Goal: Task Accomplishment & Management: Complete application form

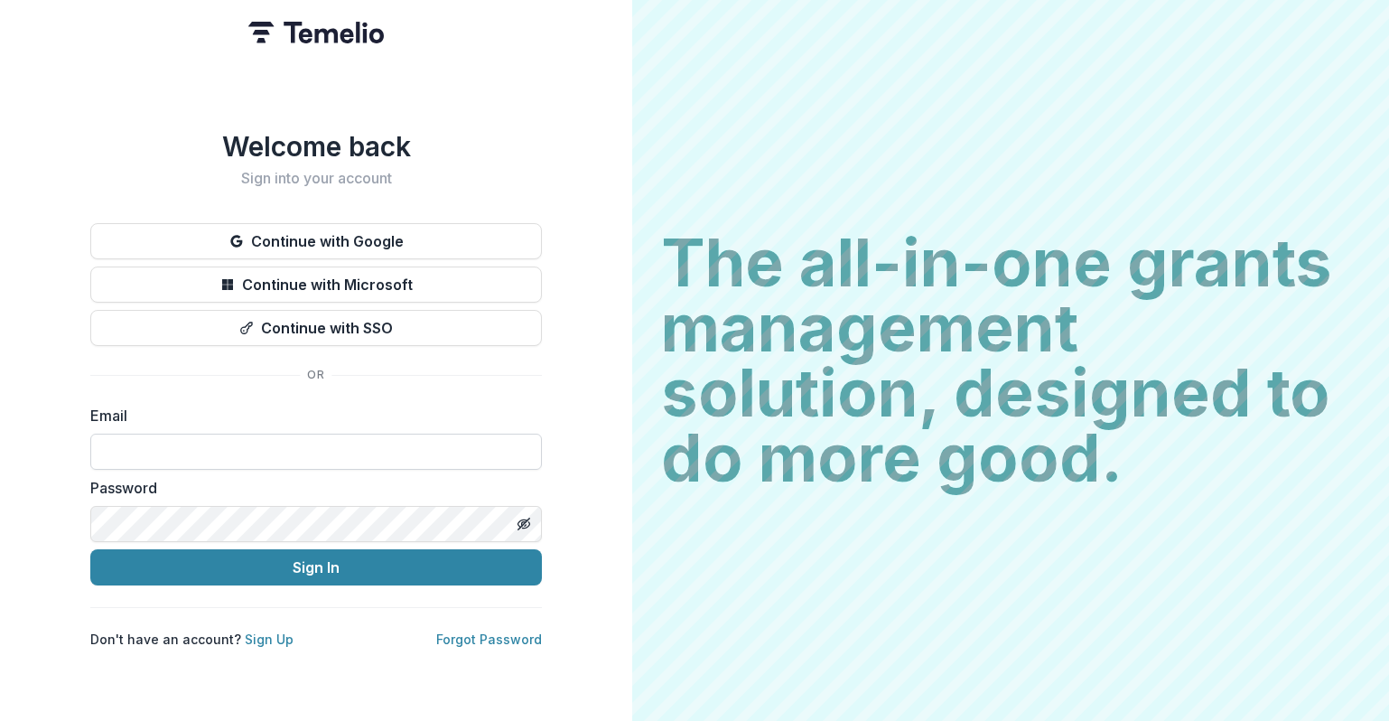
click at [342, 456] on input at bounding box center [316, 452] width 452 height 36
type input "**********"
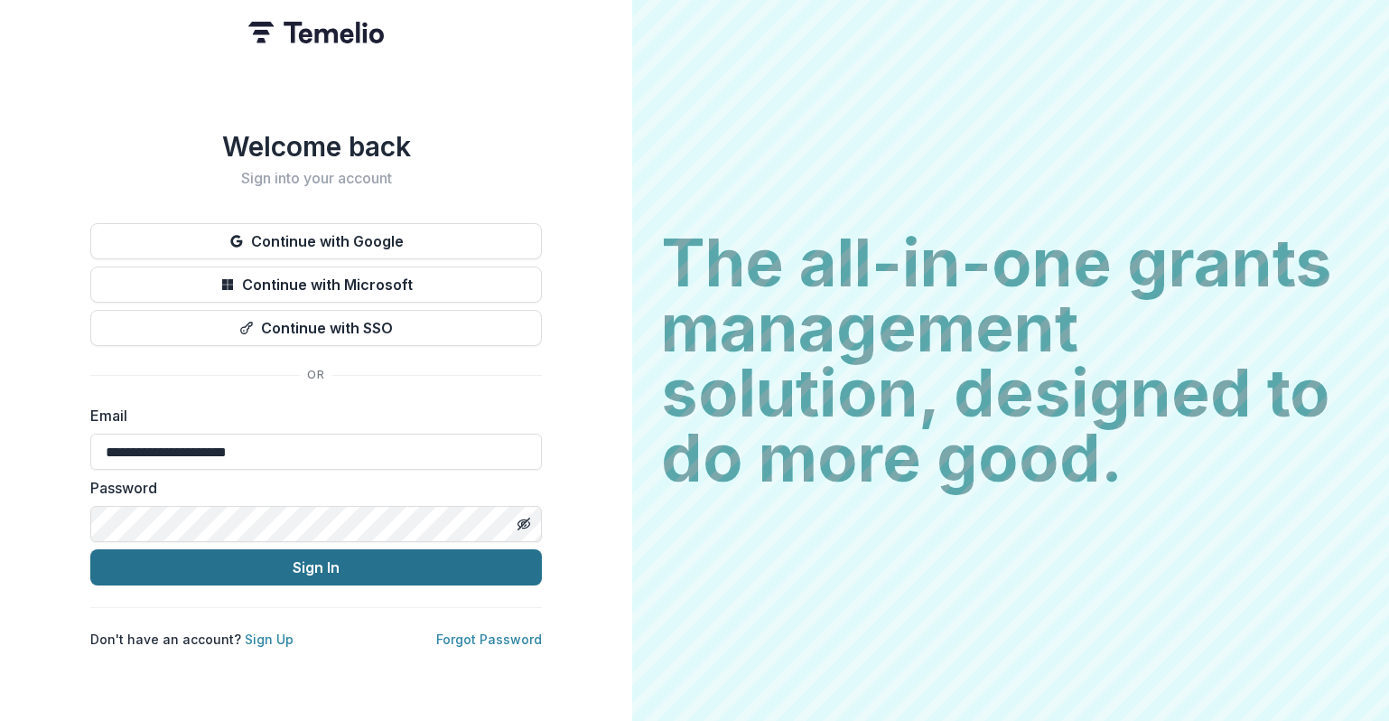
click at [324, 560] on button "Sign In" at bounding box center [316, 567] width 452 height 36
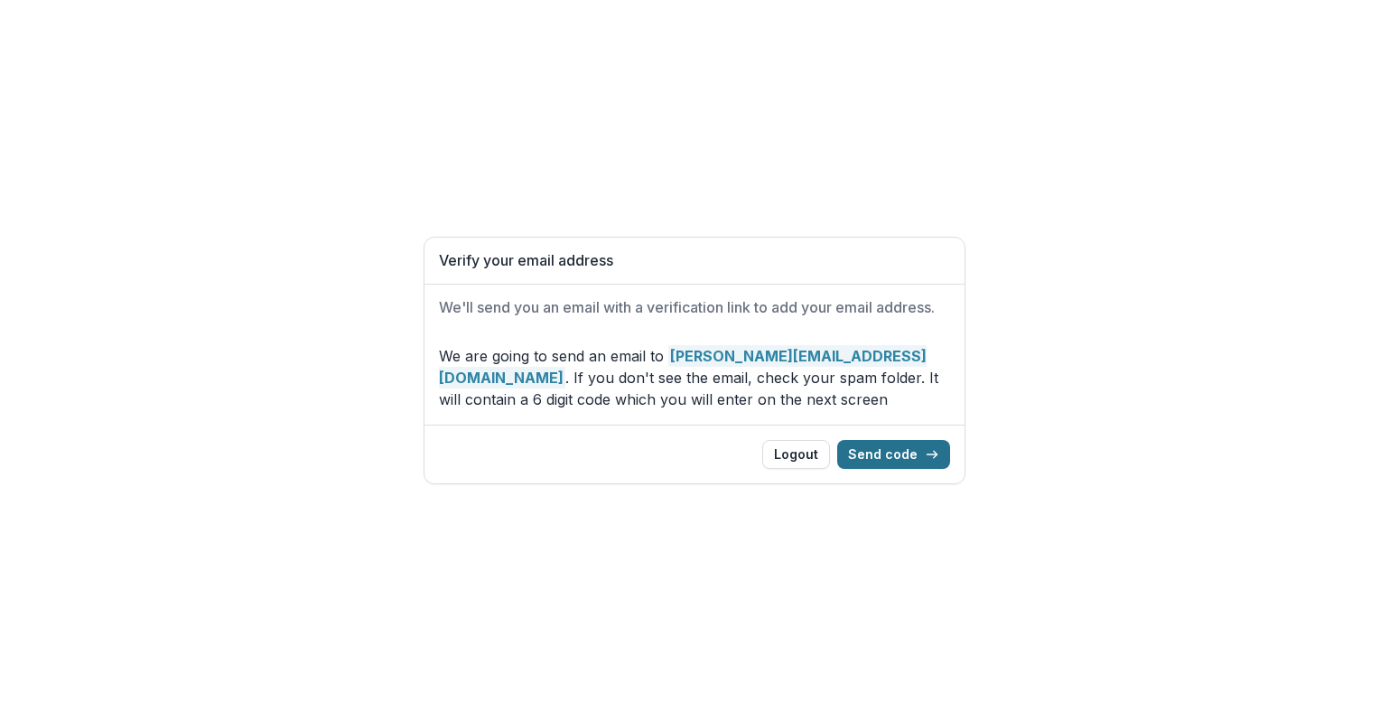
click at [917, 457] on button "Send code" at bounding box center [893, 454] width 113 height 29
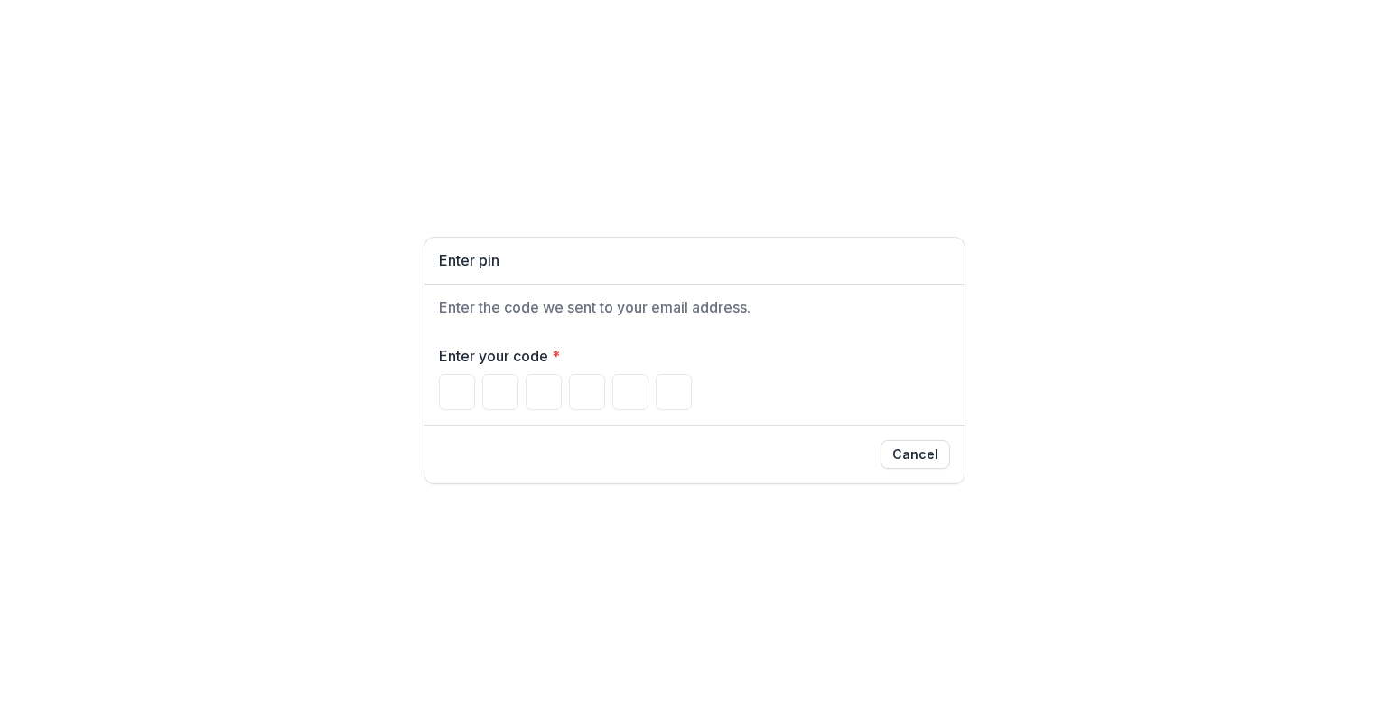
paste input "******"
type input "*"
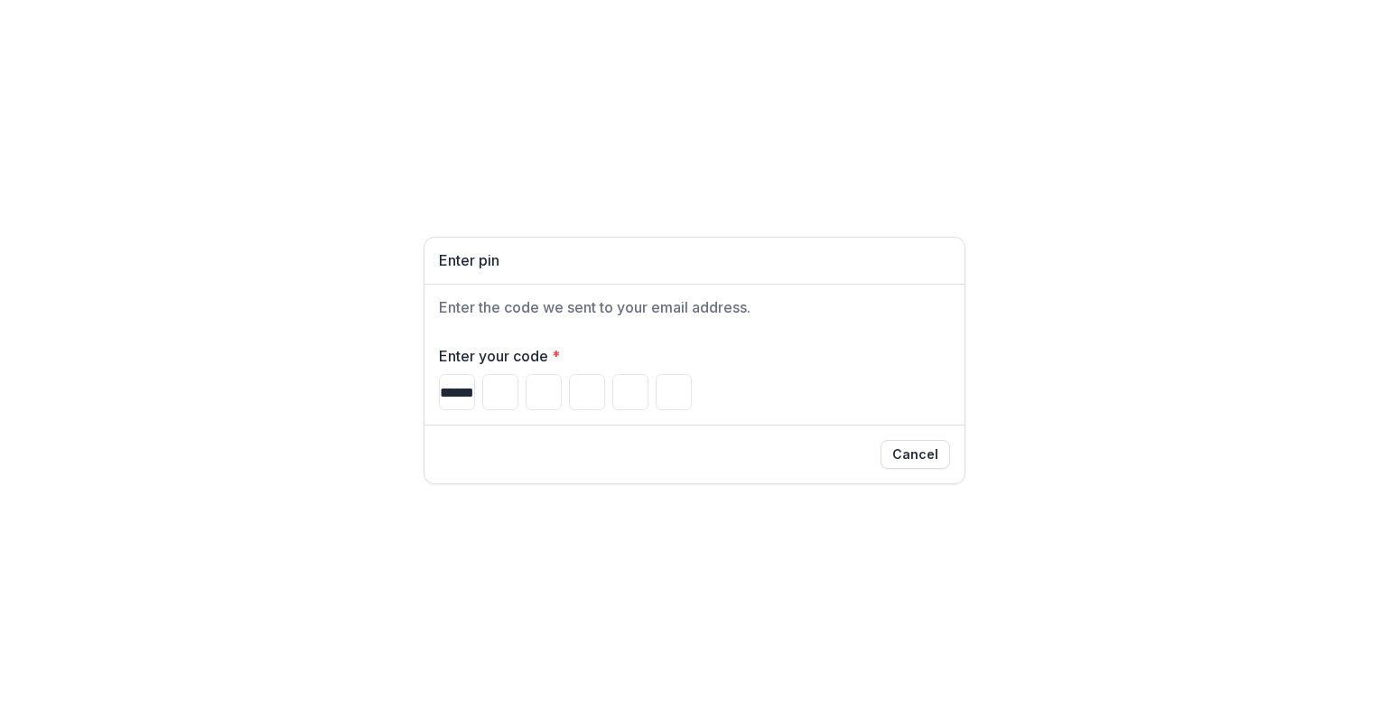
type input "*"
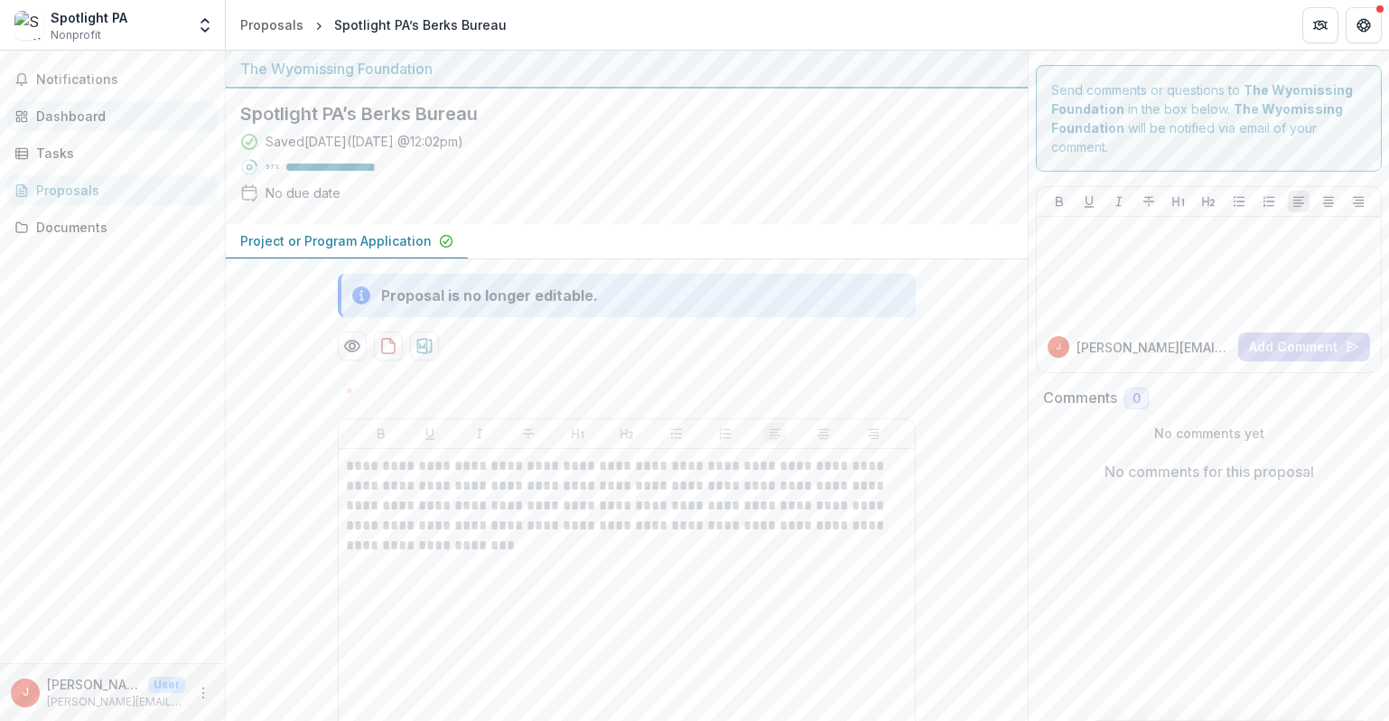
click at [59, 111] on div "Dashboard" at bounding box center [119, 116] width 167 height 19
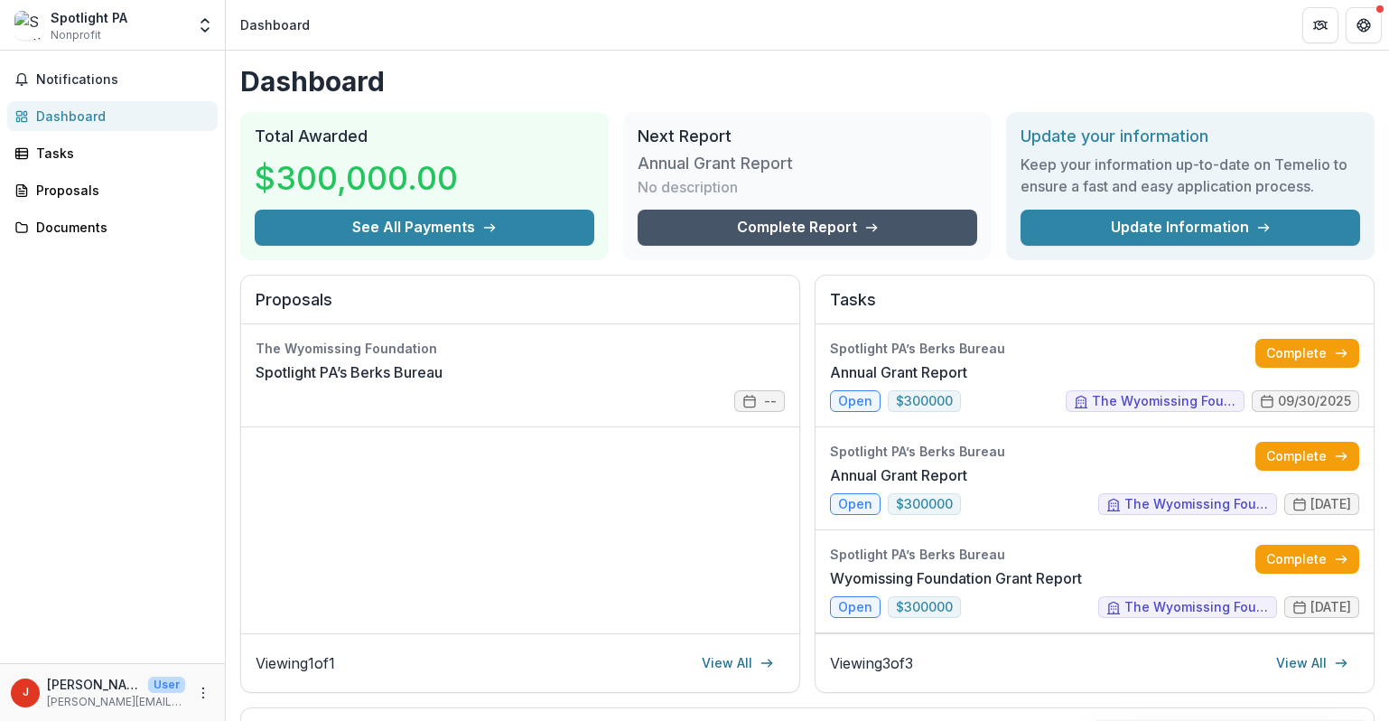
click at [864, 223] on icon at bounding box center [871, 227] width 14 height 14
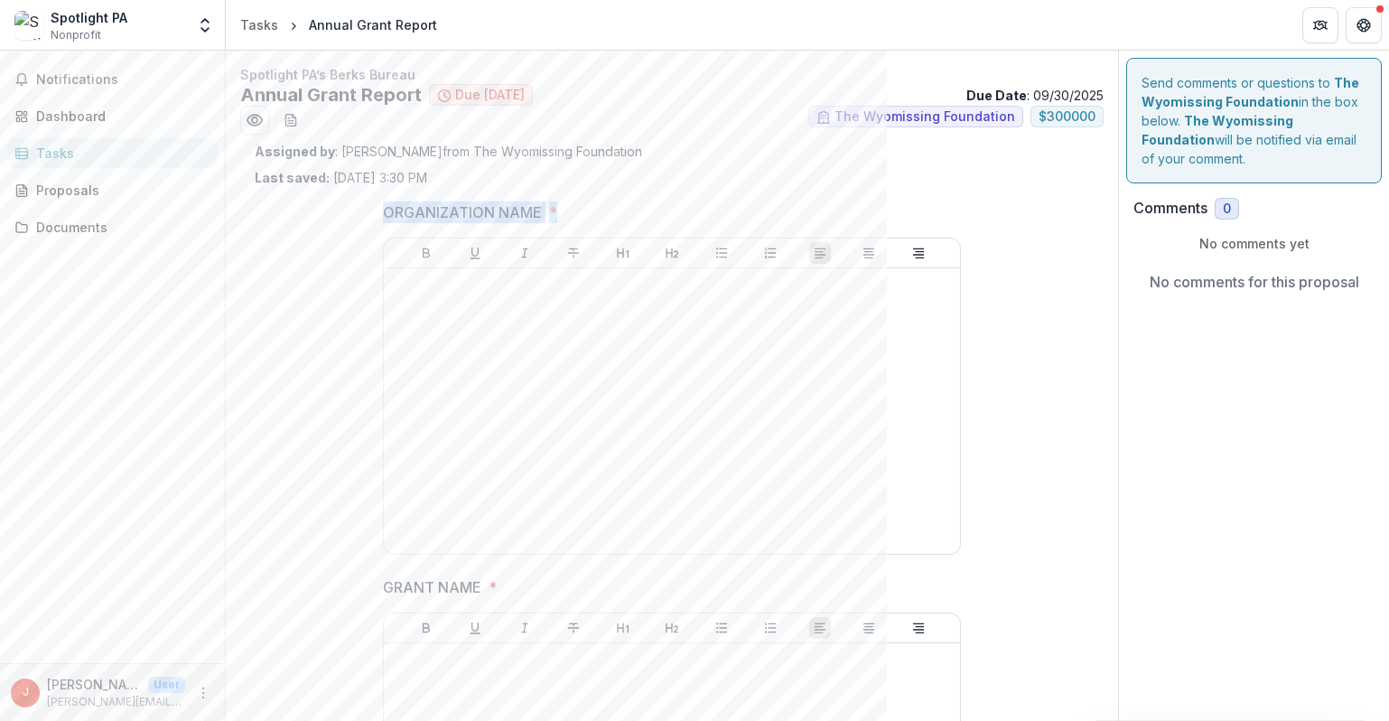
drag, startPoint x: 550, startPoint y: 205, endPoint x: 393, endPoint y: 191, distance: 157.7
copy span "ORGANIZATION NAME *"
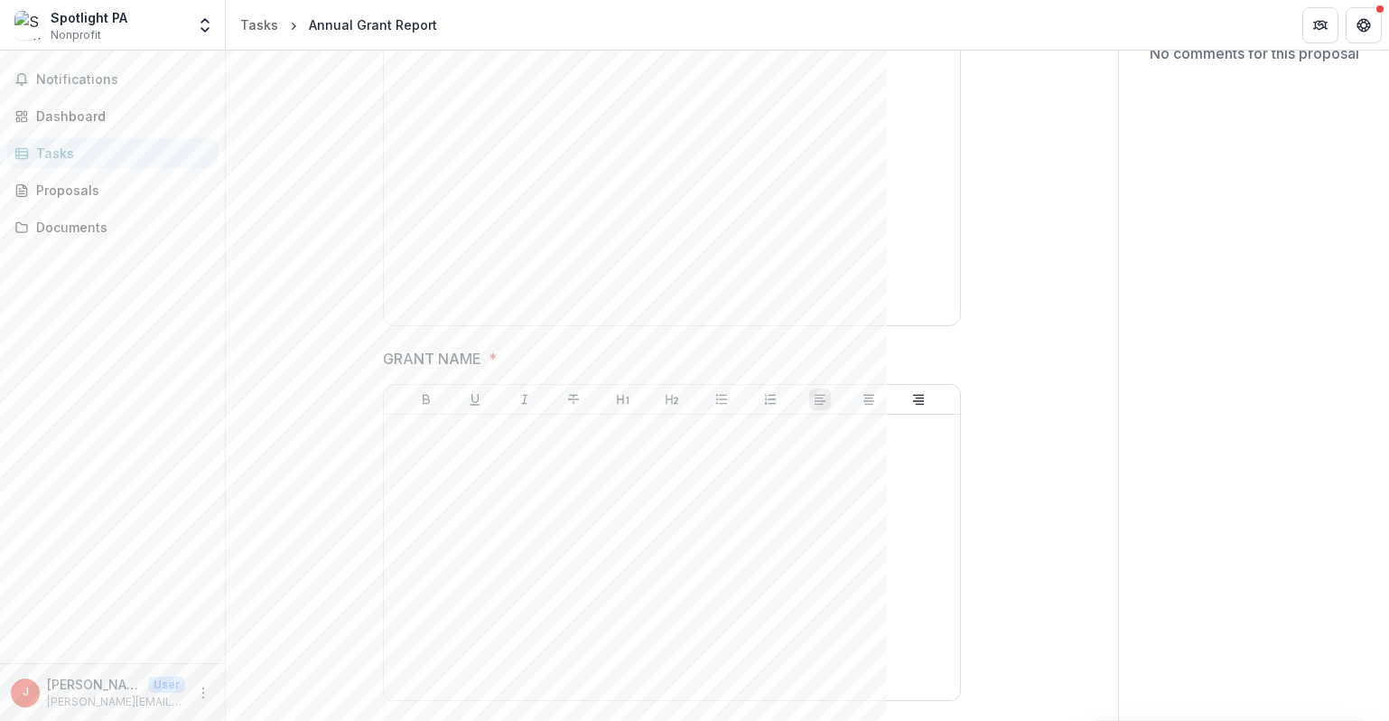
scroll to position [345, 0]
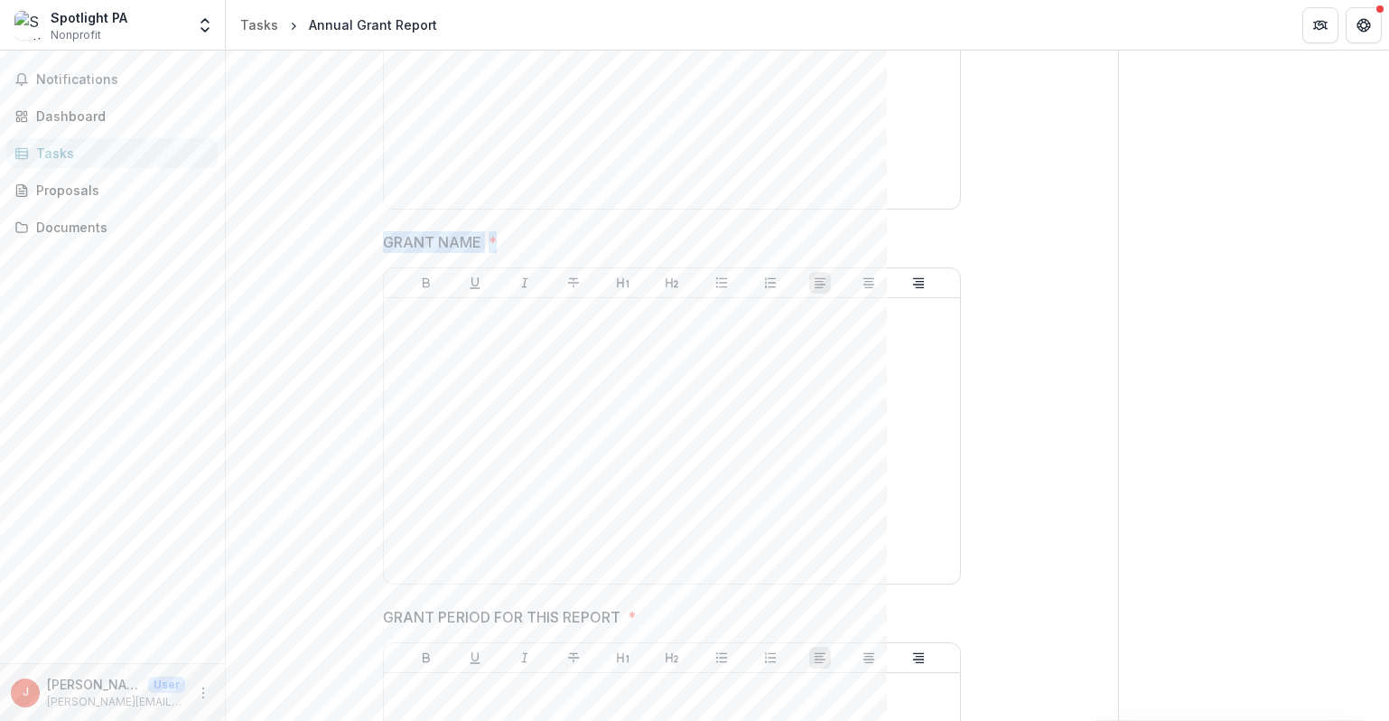
drag, startPoint x: 406, startPoint y: 247, endPoint x: 349, endPoint y: 247, distance: 56.9
copy span "GRANT NAME *"
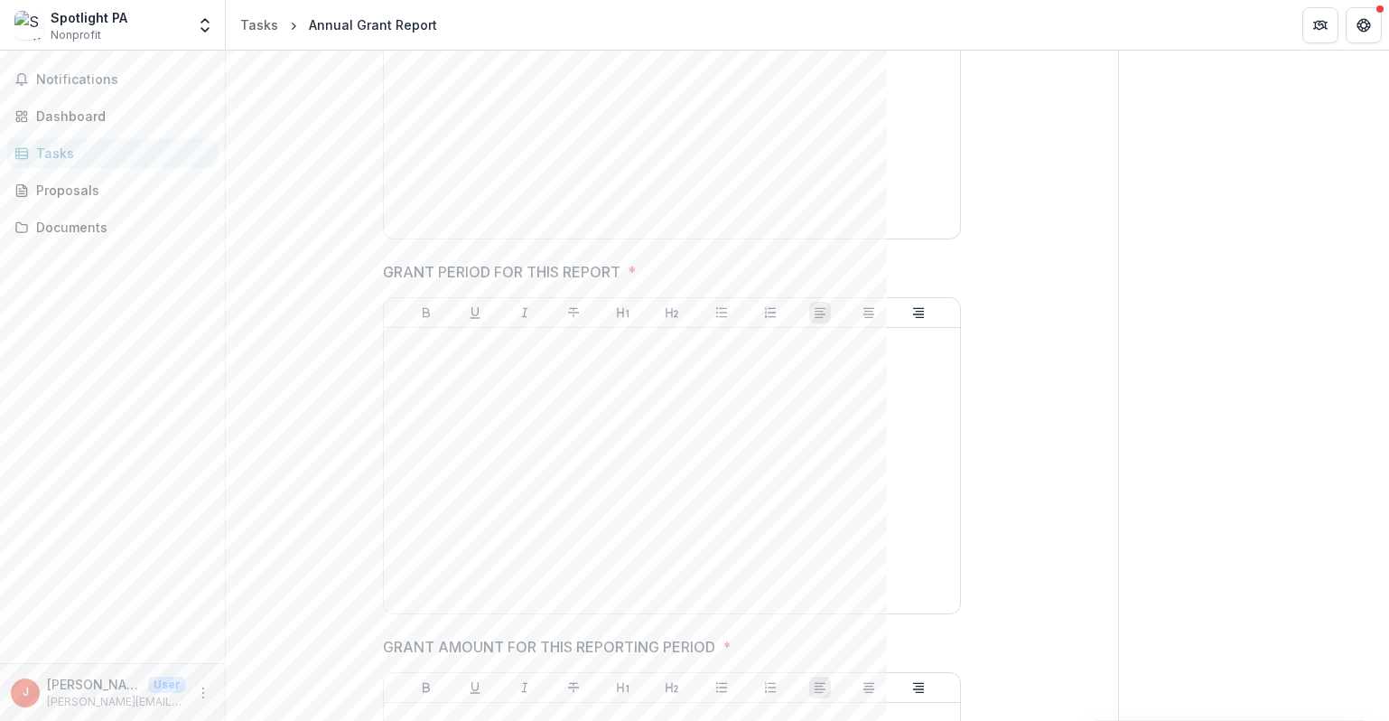
click at [529, 275] on p "GRANT PERIOD FOR THIS REPORT" at bounding box center [502, 272] width 238 height 22
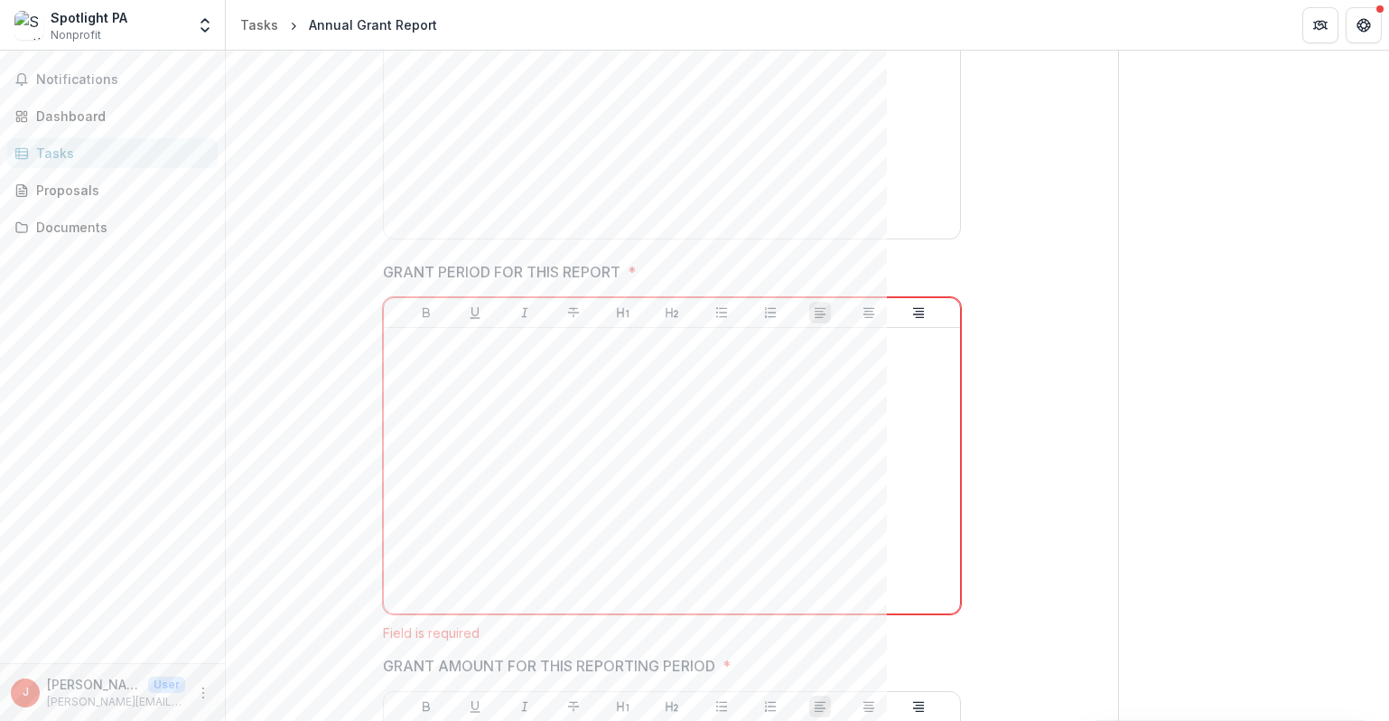
click at [529, 275] on p "GRANT PERIOD FOR THIS REPORT" at bounding box center [502, 272] width 238 height 22
click at [548, 266] on p "GRANT PERIOD FOR THIS REPORT" at bounding box center [502, 272] width 238 height 22
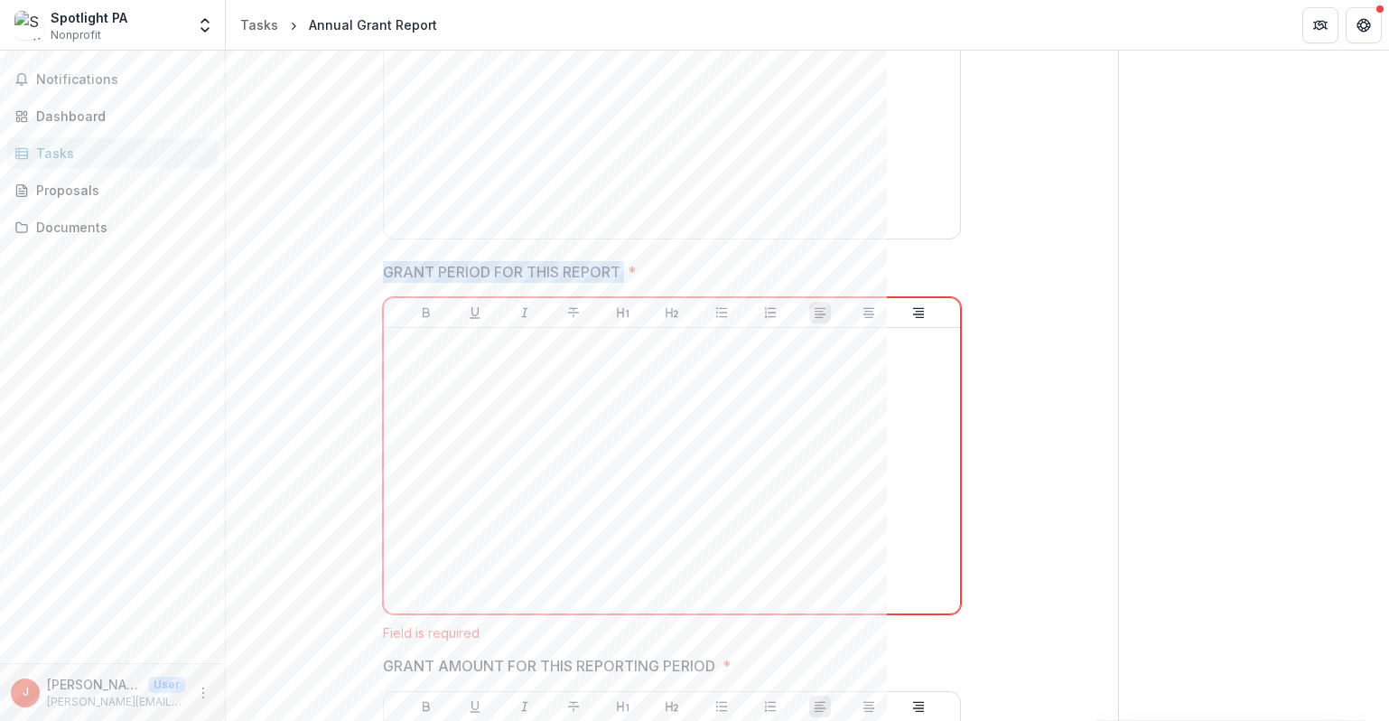
click at [548, 266] on p "GRANT PERIOD FOR THIS REPORT" at bounding box center [502, 272] width 238 height 22
drag, startPoint x: 568, startPoint y: 265, endPoint x: 348, endPoint y: 267, distance: 220.4
copy span "GRANT PERIOD FOR THIS REPORT *"
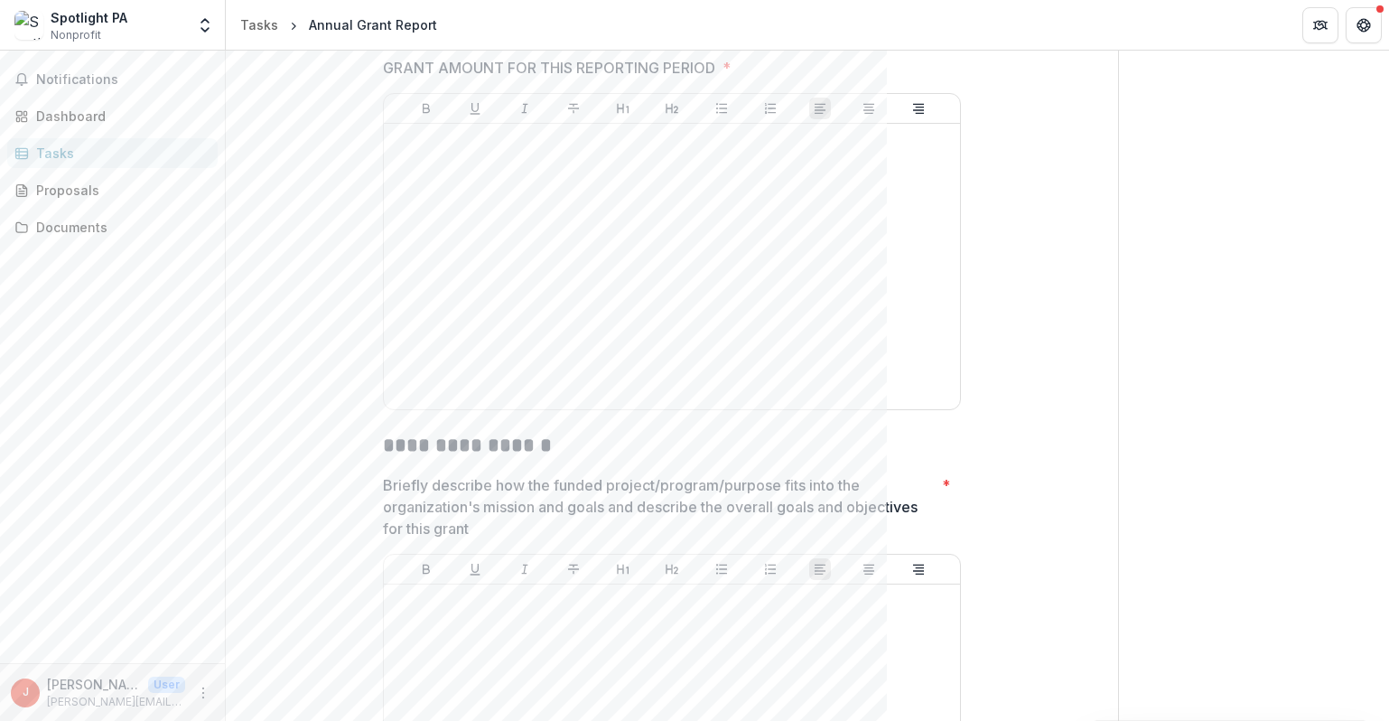
scroll to position [1231, 0]
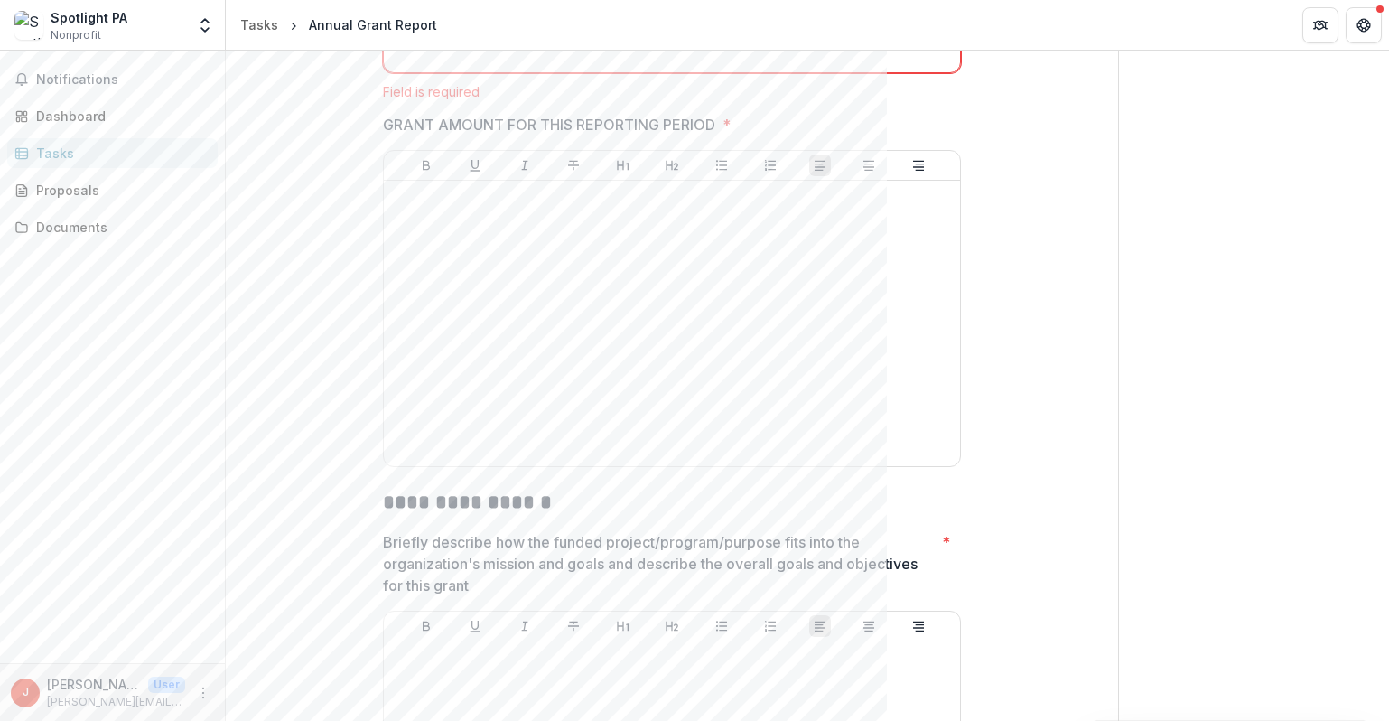
click at [566, 119] on p "GRANT AMOUNT FOR THIS REPORTING PERIOD" at bounding box center [549, 125] width 332 height 22
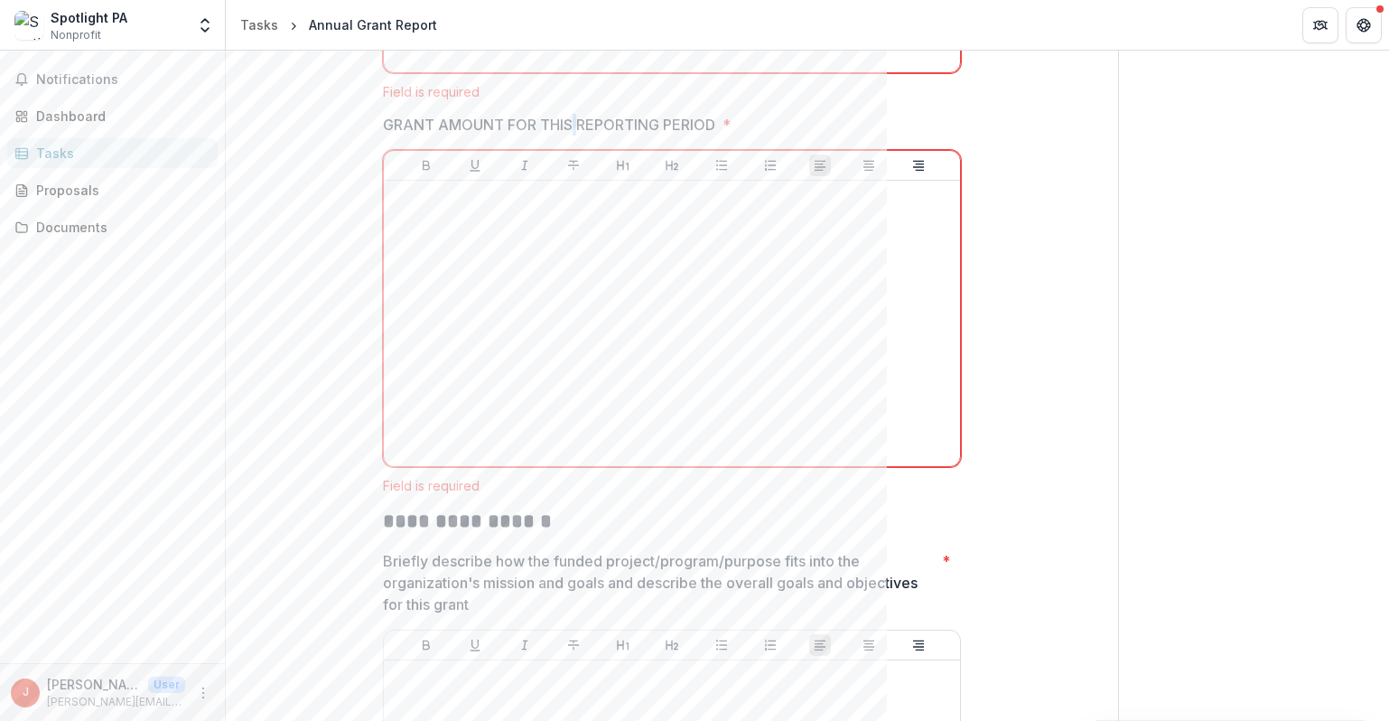
click at [566, 119] on p "GRANT AMOUNT FOR THIS REPORTING PERIOD" at bounding box center [549, 125] width 332 height 22
drag, startPoint x: 745, startPoint y: 126, endPoint x: 391, endPoint y: 115, distance: 354.2
click at [391, 115] on span "GRANT AMOUNT FOR THIS REPORTING PERIOD *" at bounding box center [666, 125] width 567 height 22
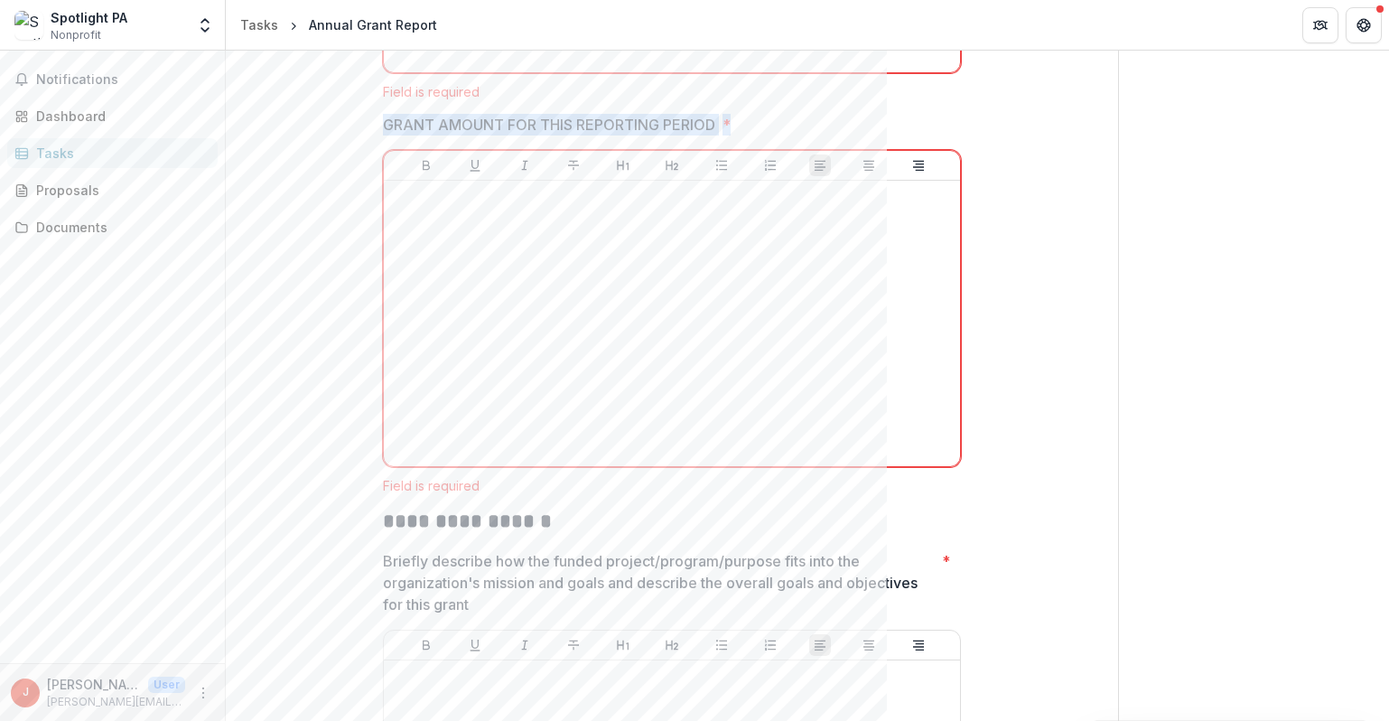
drag, startPoint x: 742, startPoint y: 117, endPoint x: 384, endPoint y: 123, distance: 358.6
click at [384, 123] on span "GRANT AMOUNT FOR THIS REPORTING PERIOD *" at bounding box center [666, 125] width 567 height 22
drag, startPoint x: 387, startPoint y: 122, endPoint x: 741, endPoint y: 134, distance: 354.2
click at [741, 134] on span "GRANT AMOUNT FOR THIS REPORTING PERIOD *" at bounding box center [666, 125] width 567 height 22
click at [749, 120] on span "GRANT AMOUNT FOR THIS REPORTING PERIOD *" at bounding box center [666, 125] width 567 height 22
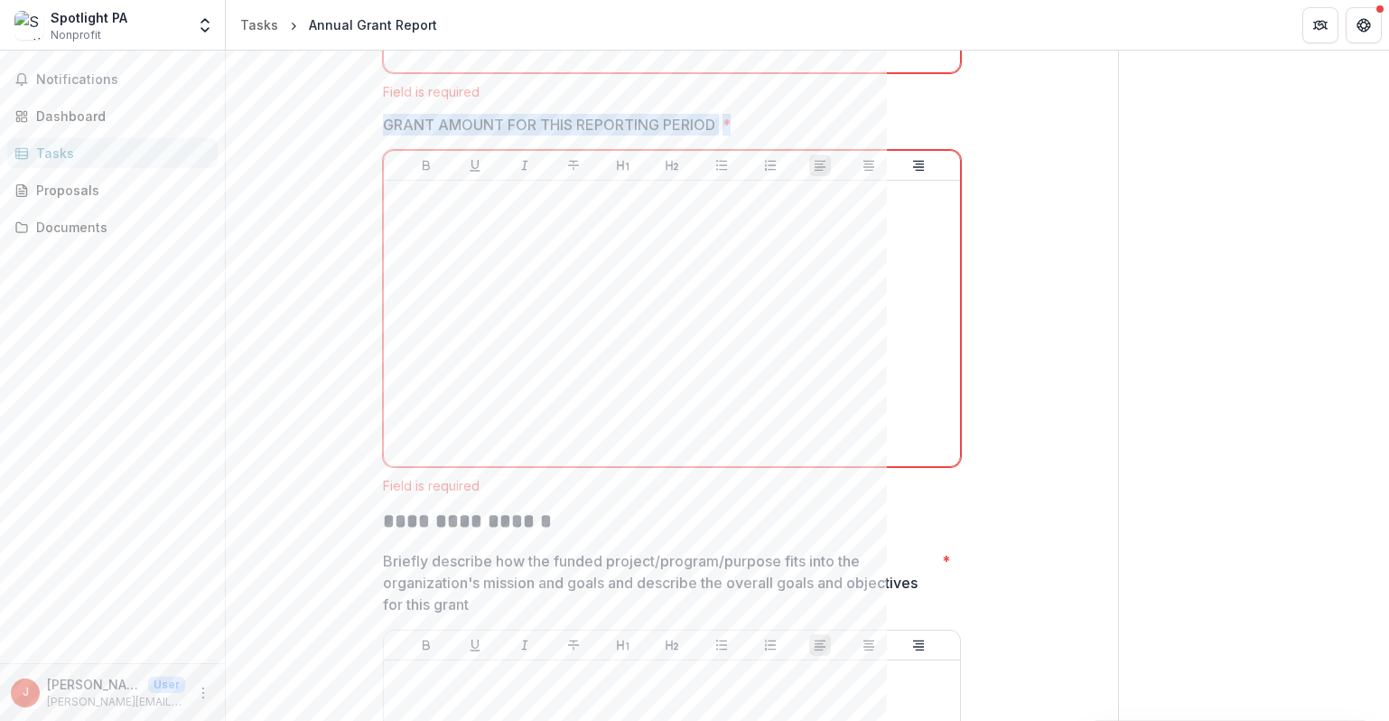
drag, startPoint x: 732, startPoint y: 121, endPoint x: 380, endPoint y: 123, distance: 352.2
click at [383, 123] on span "GRANT AMOUNT FOR THIS REPORTING PERIOD *" at bounding box center [666, 125] width 567 height 22
click at [740, 123] on span "GRANT AMOUNT FOR THIS REPORTING PERIOD *" at bounding box center [666, 125] width 567 height 22
click at [592, 244] on div at bounding box center [672, 323] width 562 height 271
click at [532, 121] on p "GRANT AMOUNT FOR THIS REPORTING PERIOD" at bounding box center [549, 125] width 332 height 22
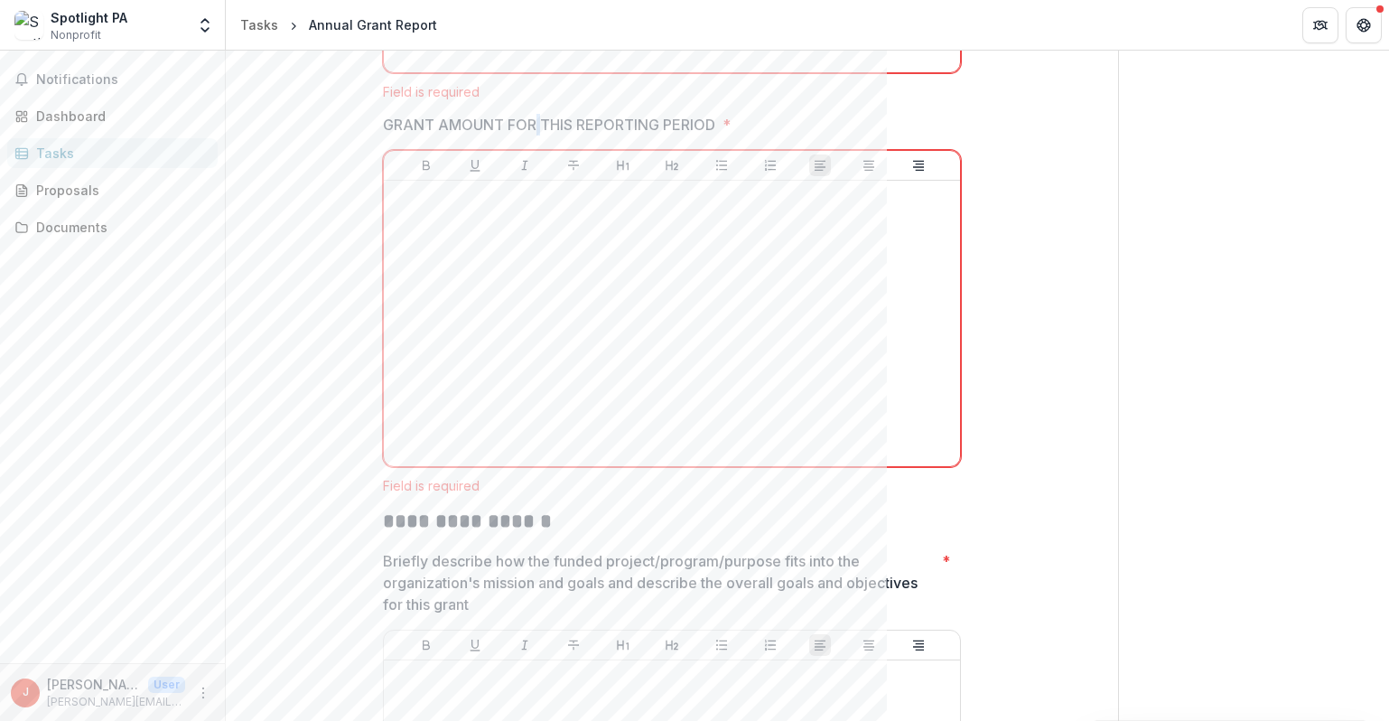
click at [532, 121] on p "GRANT AMOUNT FOR THIS REPORTING PERIOD" at bounding box center [549, 125] width 332 height 22
drag, startPoint x: 748, startPoint y: 128, endPoint x: 393, endPoint y: 119, distance: 355.1
click at [393, 119] on span "GRANT AMOUNT FOR THIS REPORTING PERIOD *" at bounding box center [666, 125] width 567 height 22
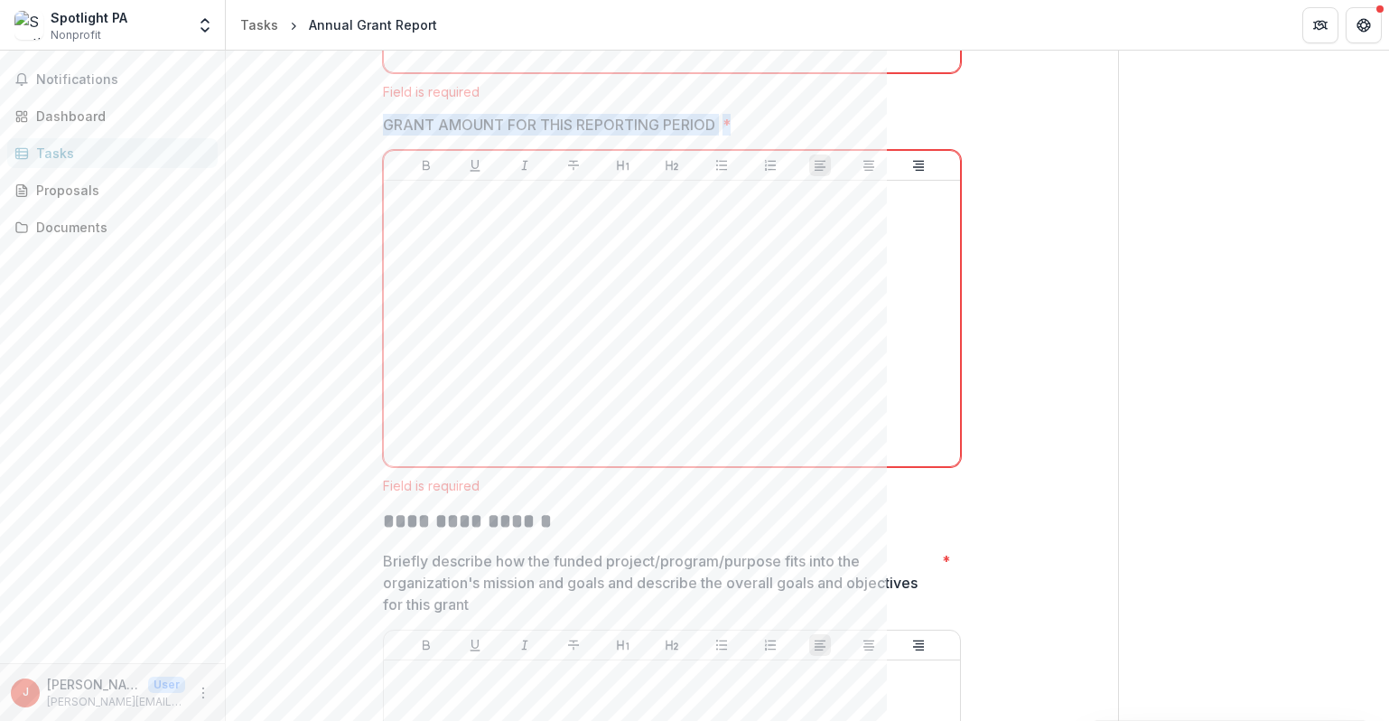
drag, startPoint x: 368, startPoint y: 121, endPoint x: 721, endPoint y: 135, distance: 353.4
copy span "GRANT AMOUNT FOR THIS REPORTING PERIOD *"
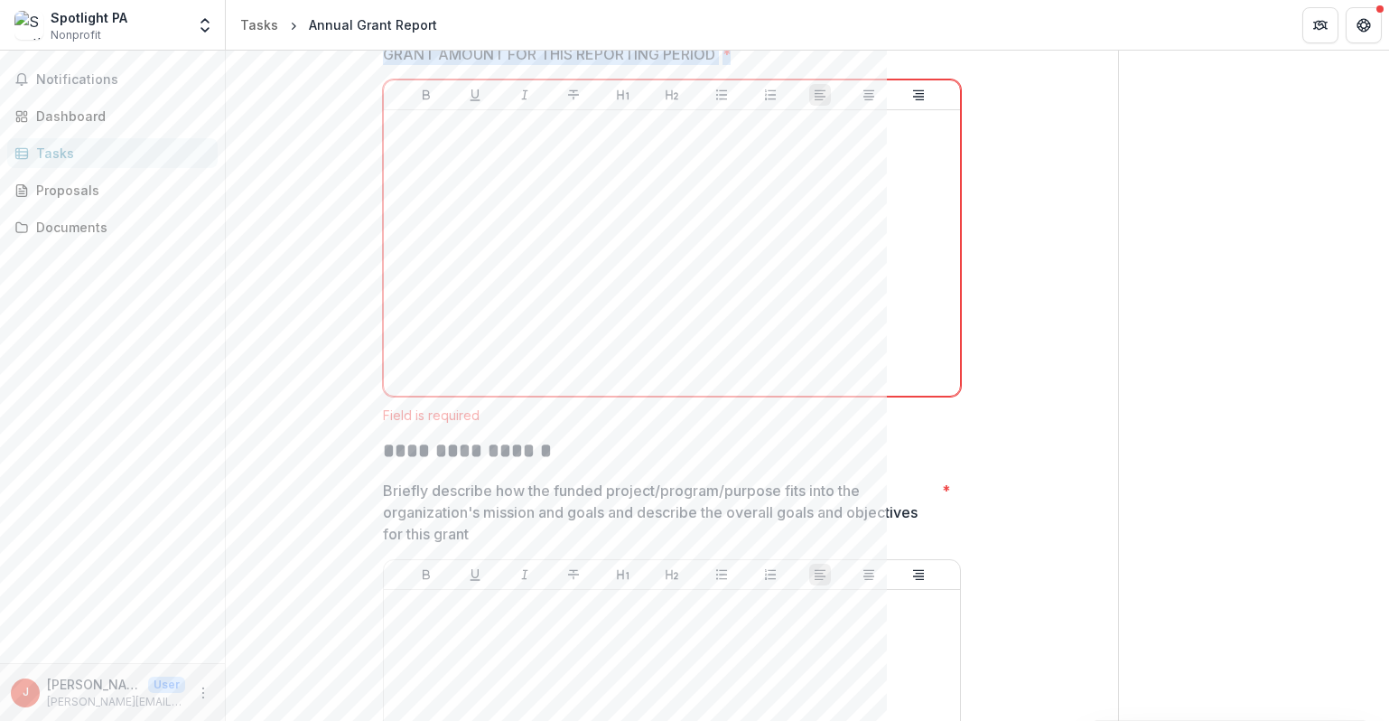
scroll to position [1528, 0]
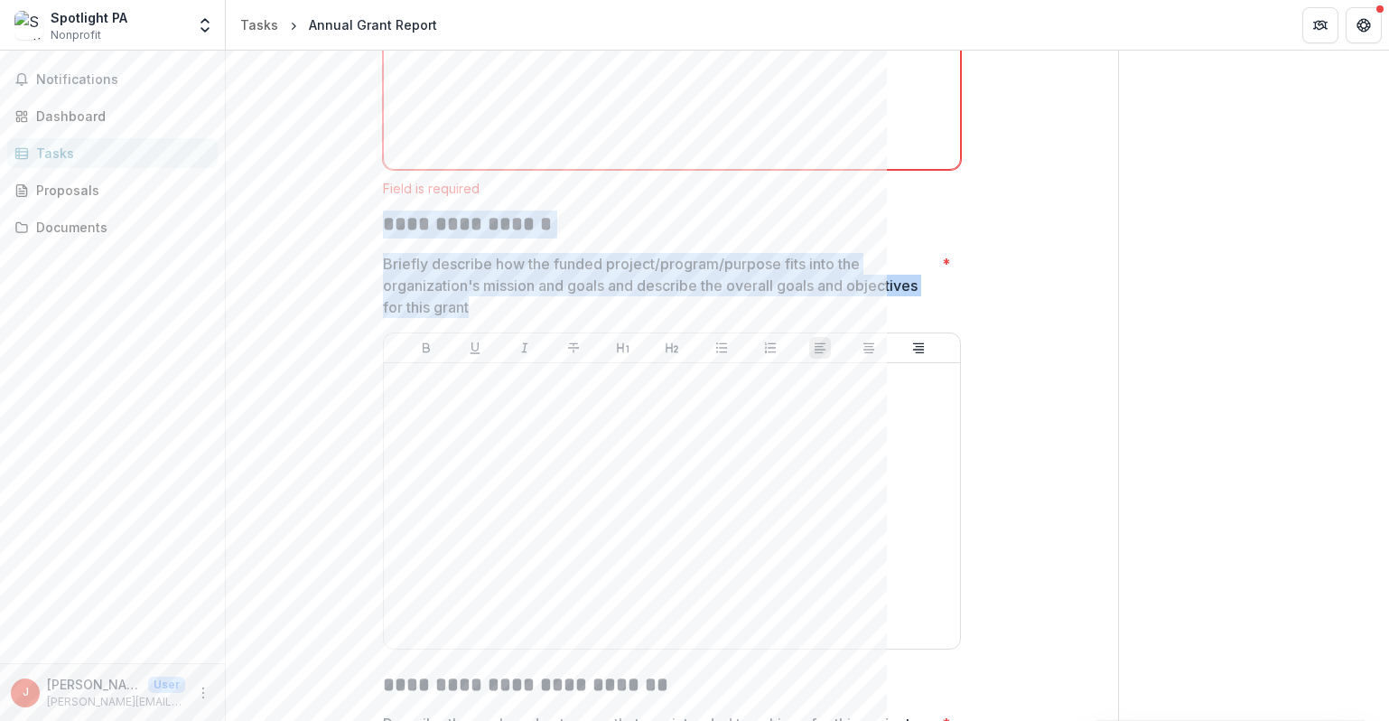
drag, startPoint x: 568, startPoint y: 296, endPoint x: 371, endPoint y: 228, distance: 208.5
copy div "**********"
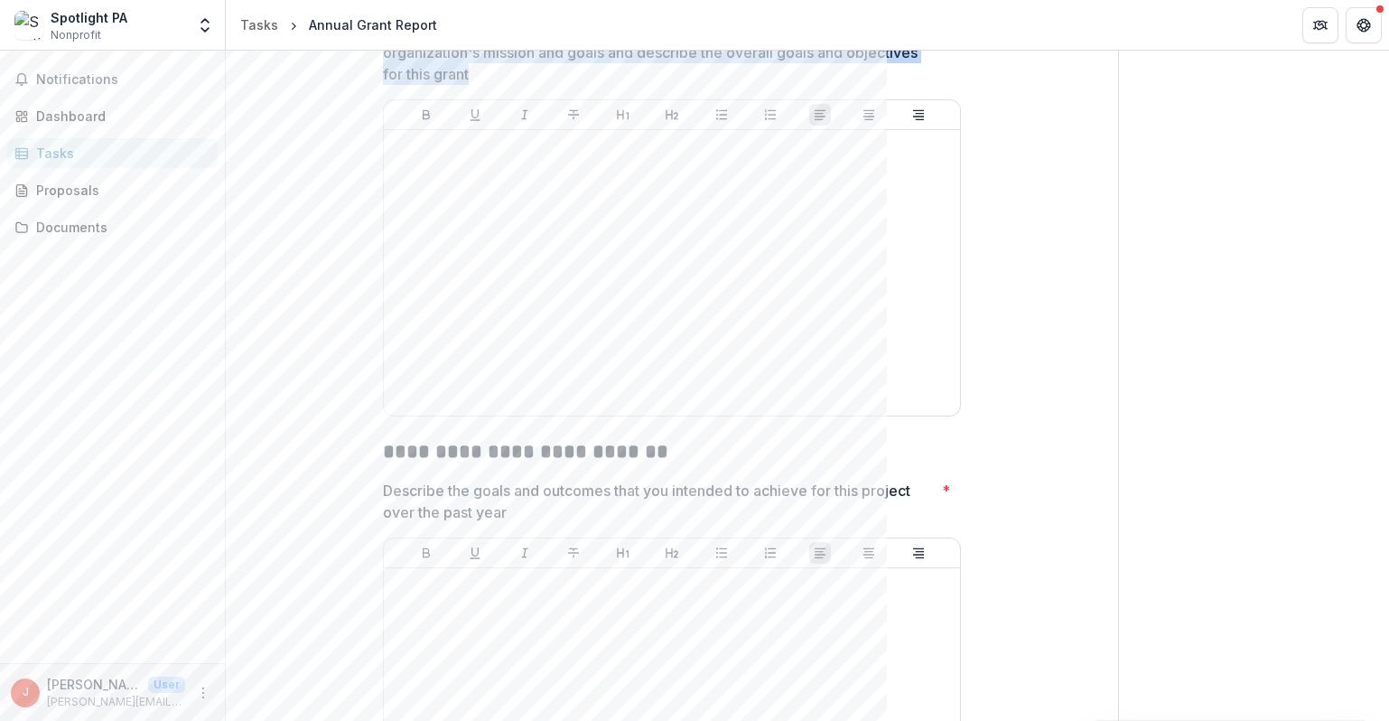
scroll to position [1910, 0]
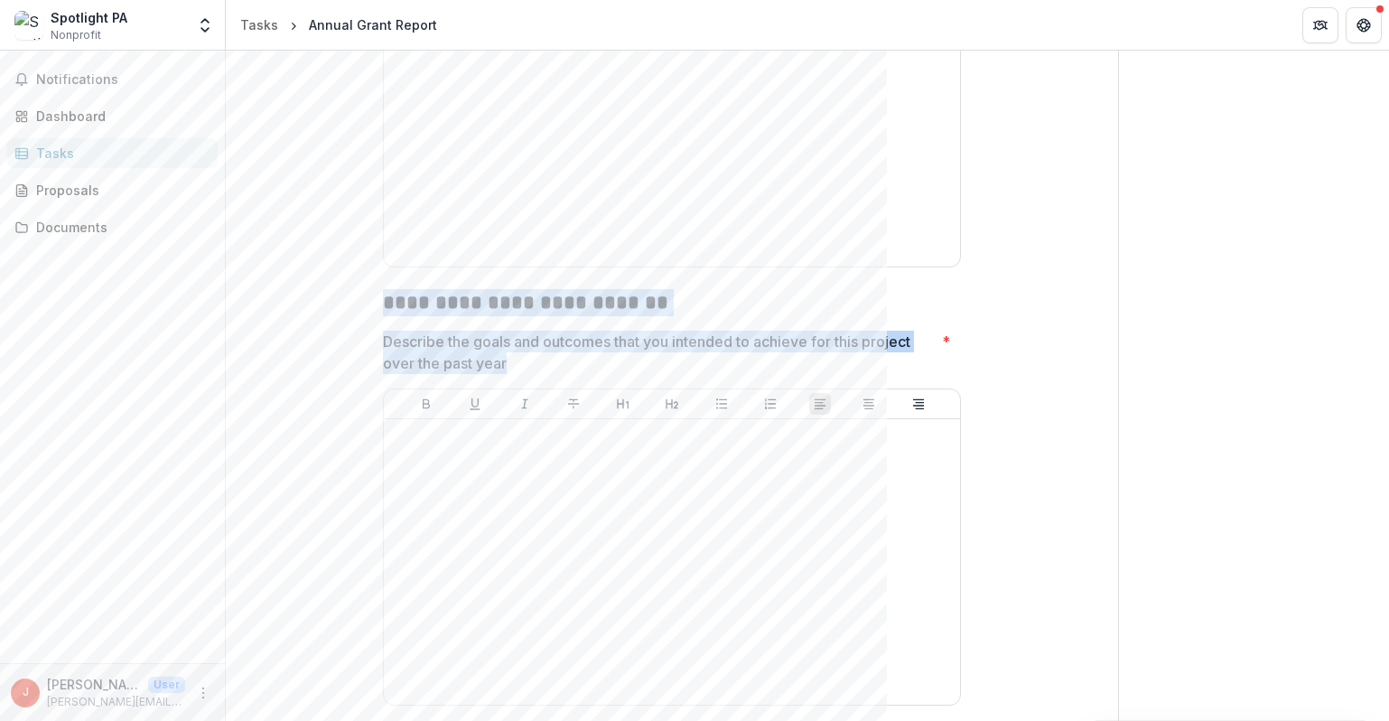
drag, startPoint x: 528, startPoint y: 364, endPoint x: 374, endPoint y: 292, distance: 170.5
copy div "**********"
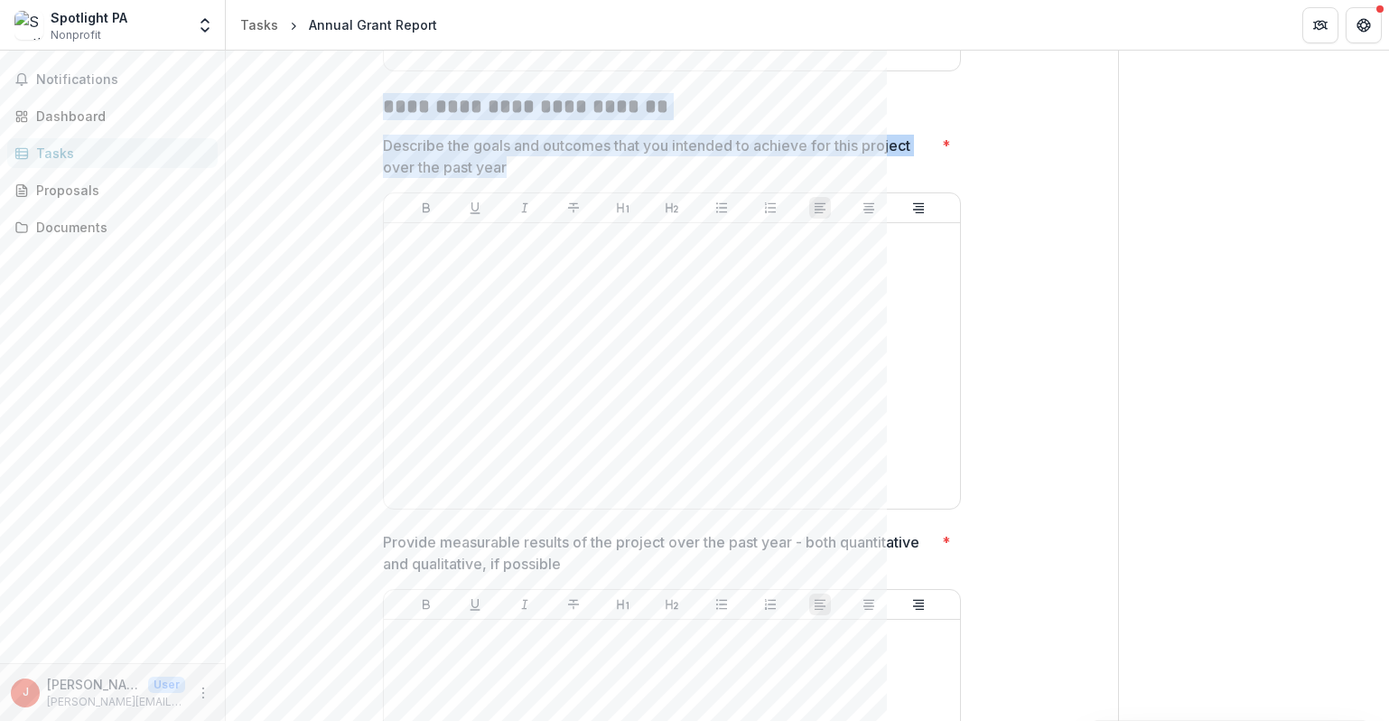
scroll to position [2233, 0]
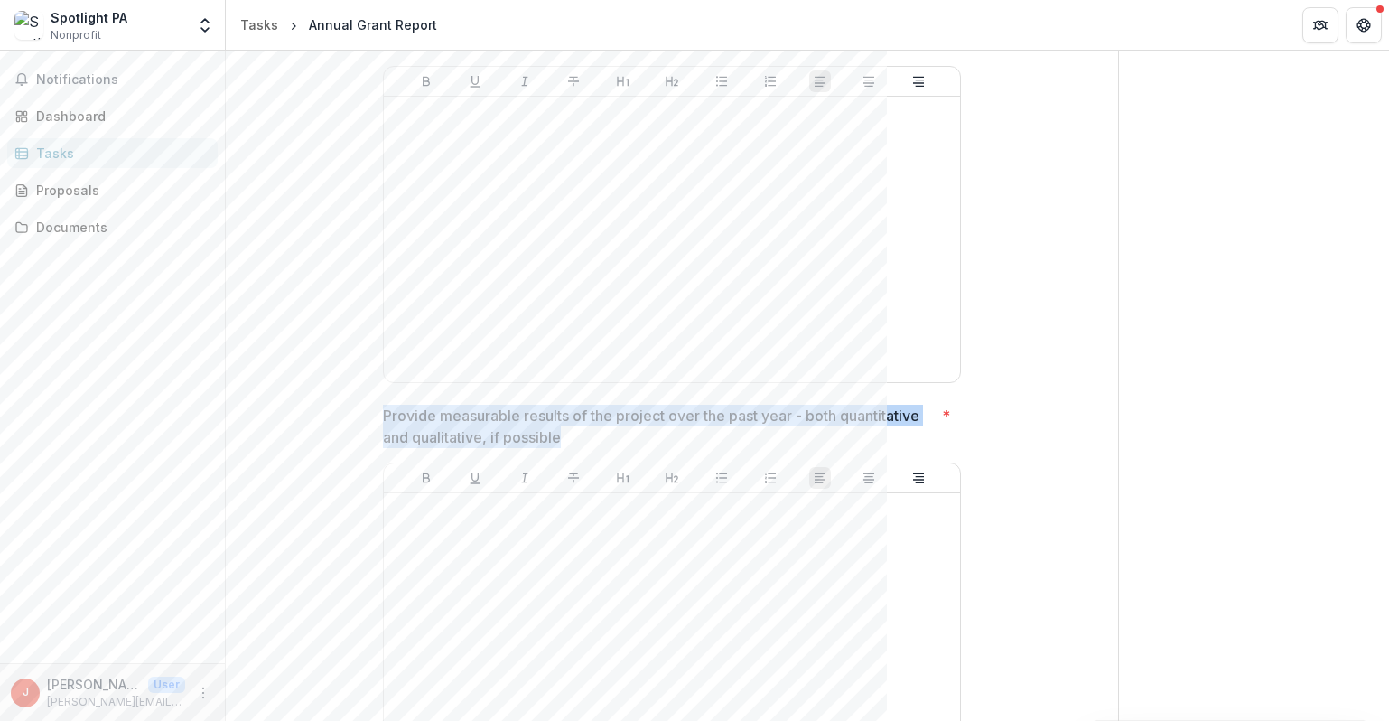
drag, startPoint x: 581, startPoint y: 443, endPoint x: 308, endPoint y: 416, distance: 274.0
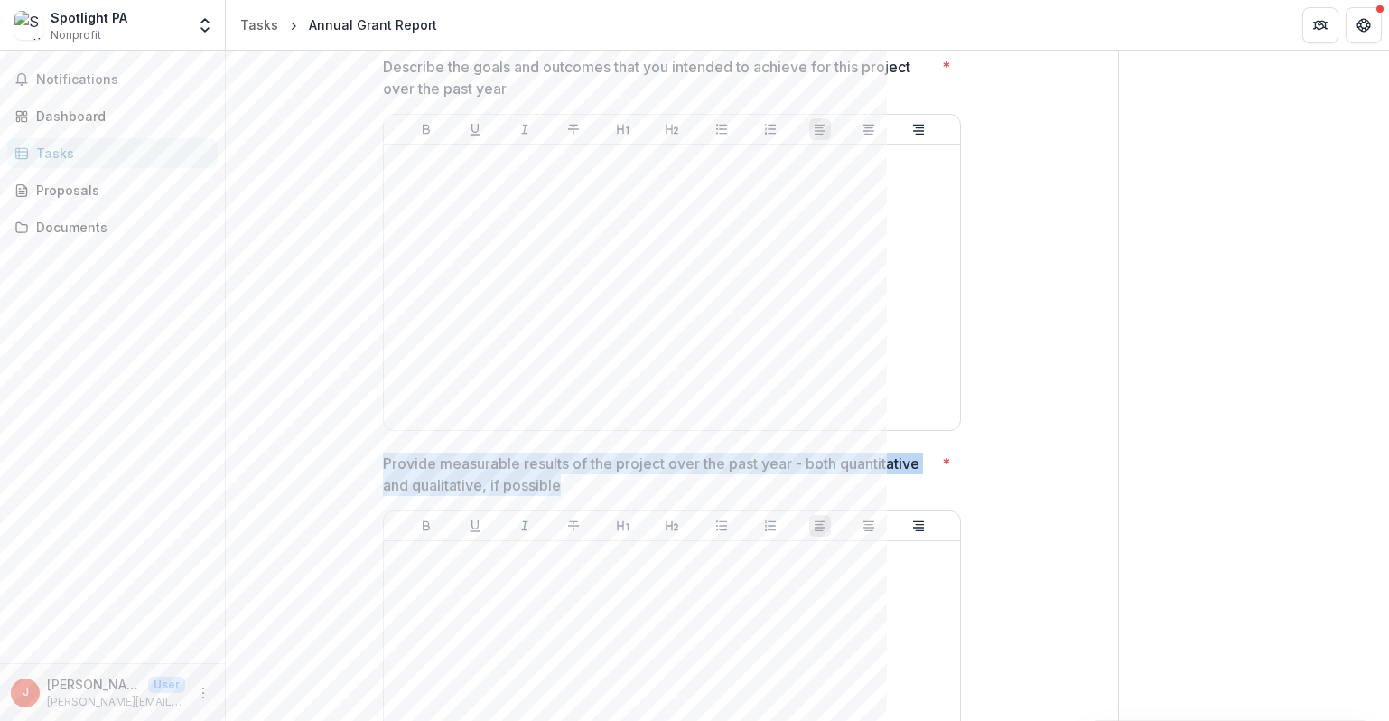
scroll to position [2079, 0]
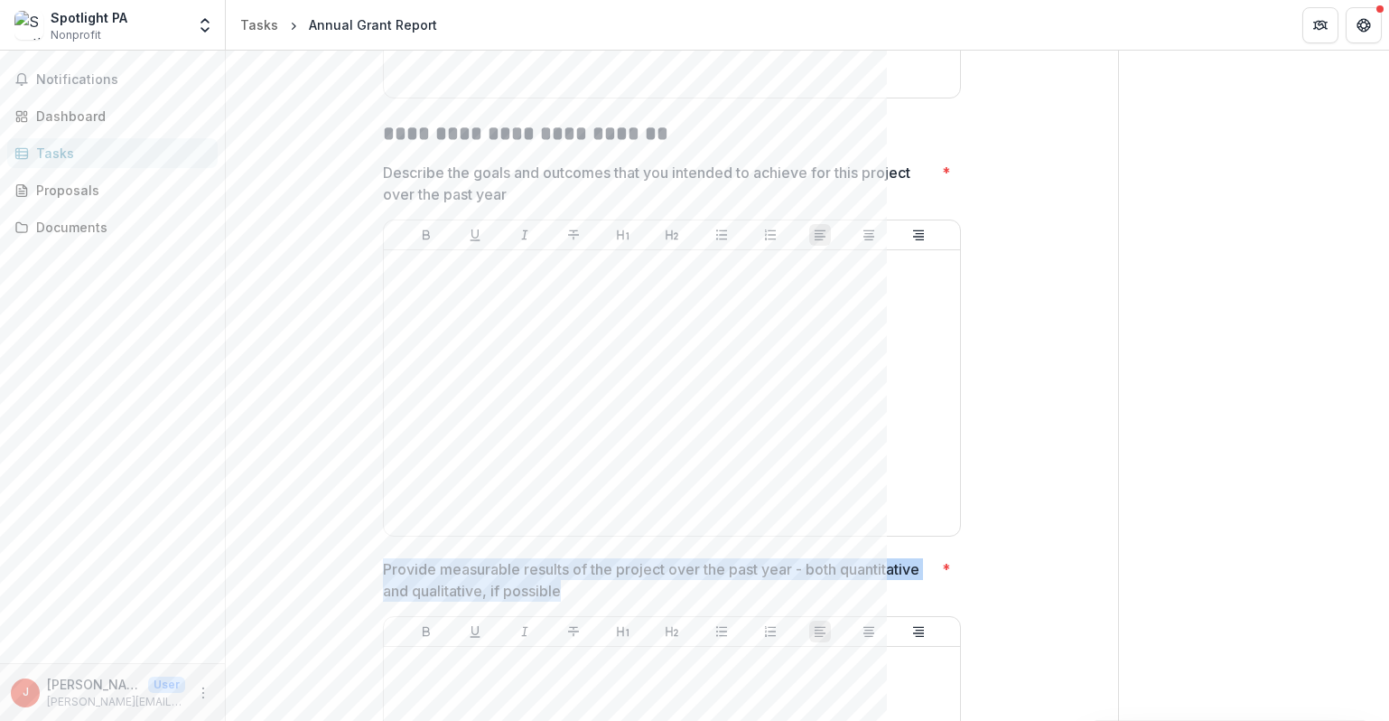
copy p "Provide measurable results of the project over the past year - both quantitativ…"
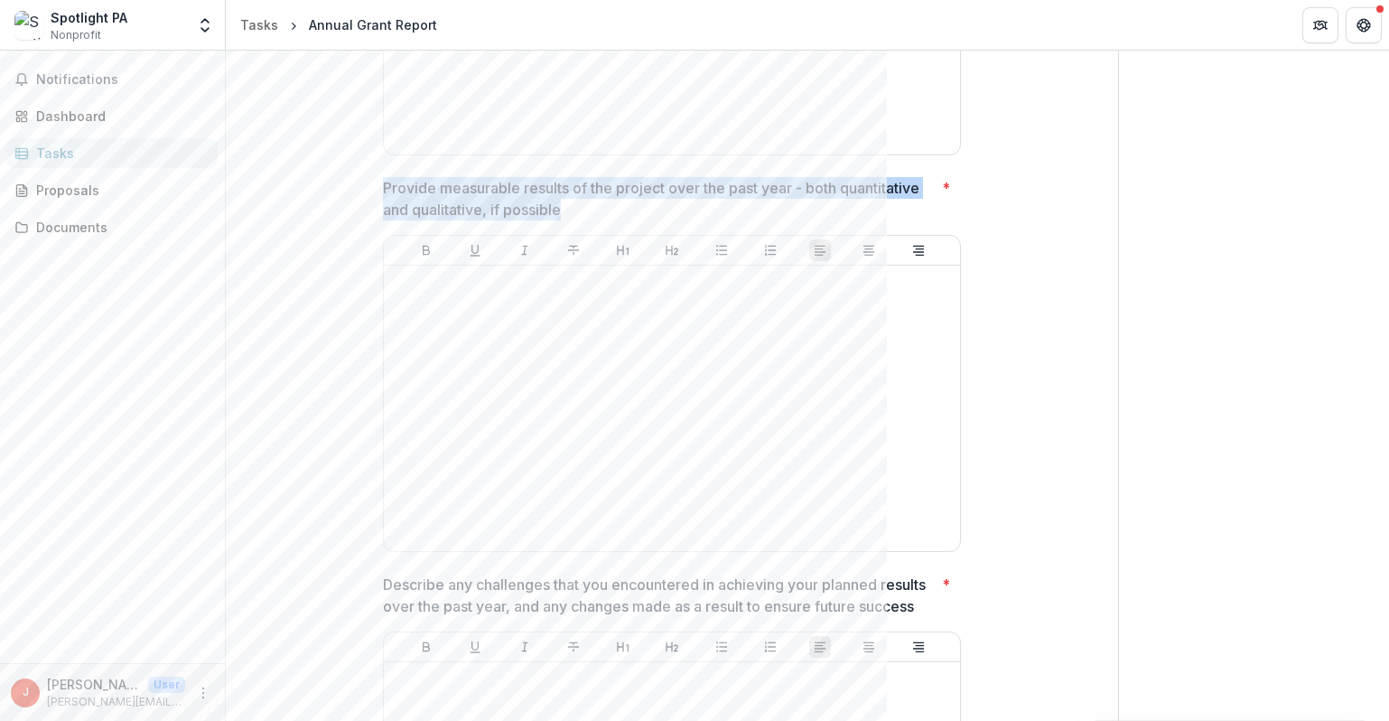
scroll to position [2604, 0]
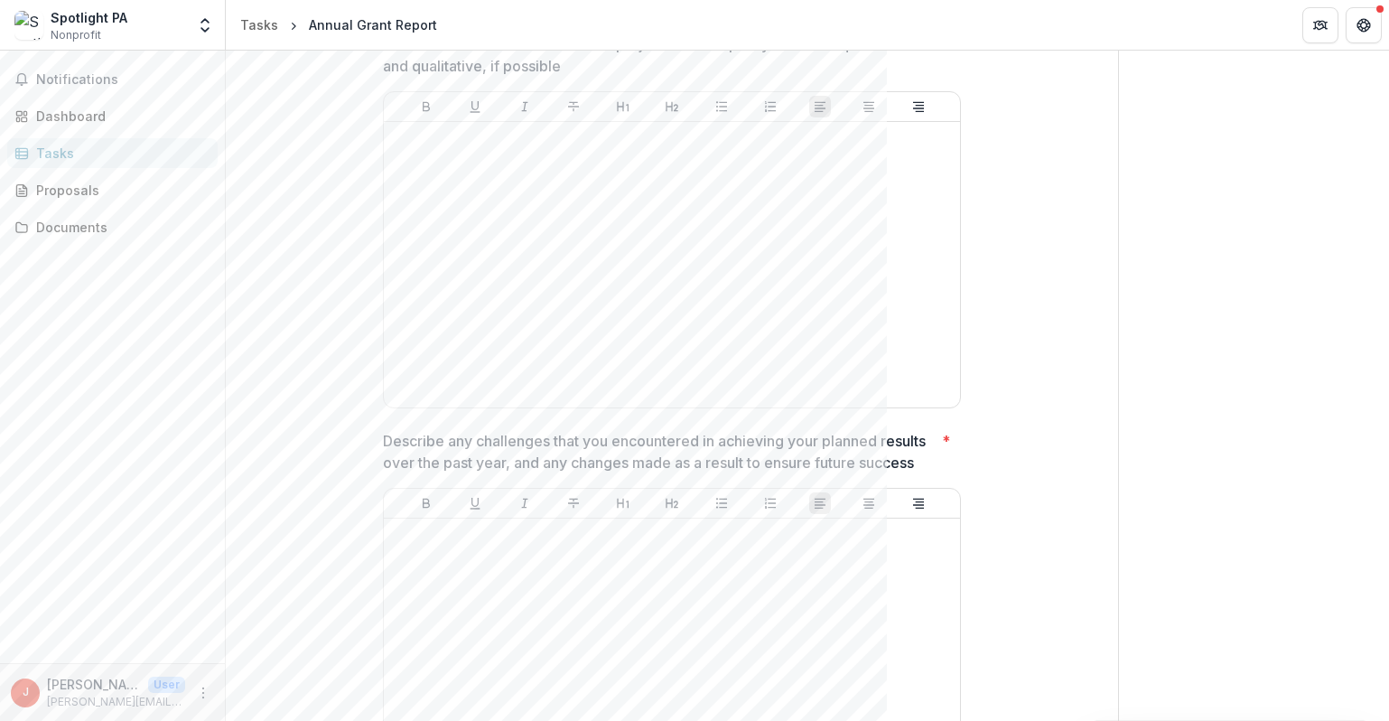
click at [554, 444] on p "Describe any challenges that you encountered in achieving your planned results …" at bounding box center [659, 451] width 552 height 43
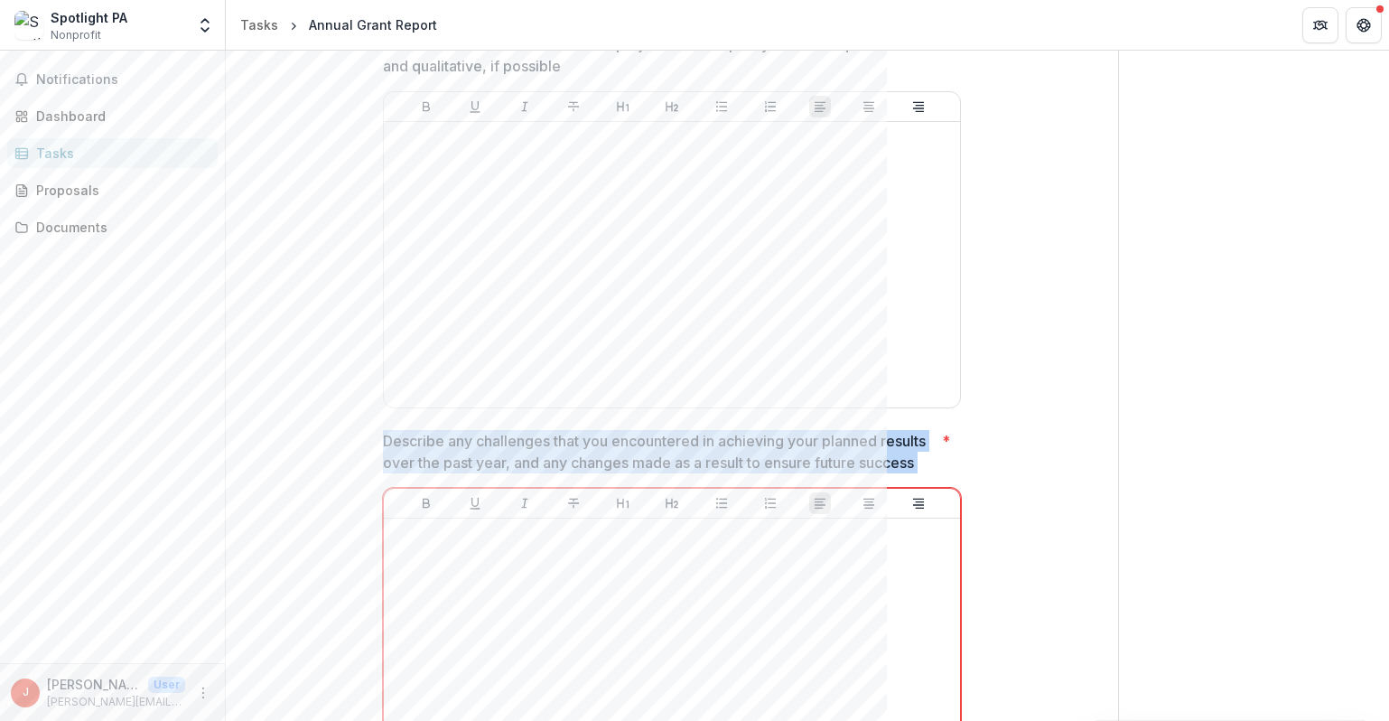
click at [554, 444] on p "Describe any challenges that you encountered in achieving your planned results …" at bounding box center [659, 451] width 552 height 43
drag, startPoint x: 909, startPoint y: 461, endPoint x: 347, endPoint y: 448, distance: 561.9
click at [347, 448] on div "**********" at bounding box center [672, 554] width 835 height 5942
copy p "Describe any challenges that you encountered in achieving your planned results …"
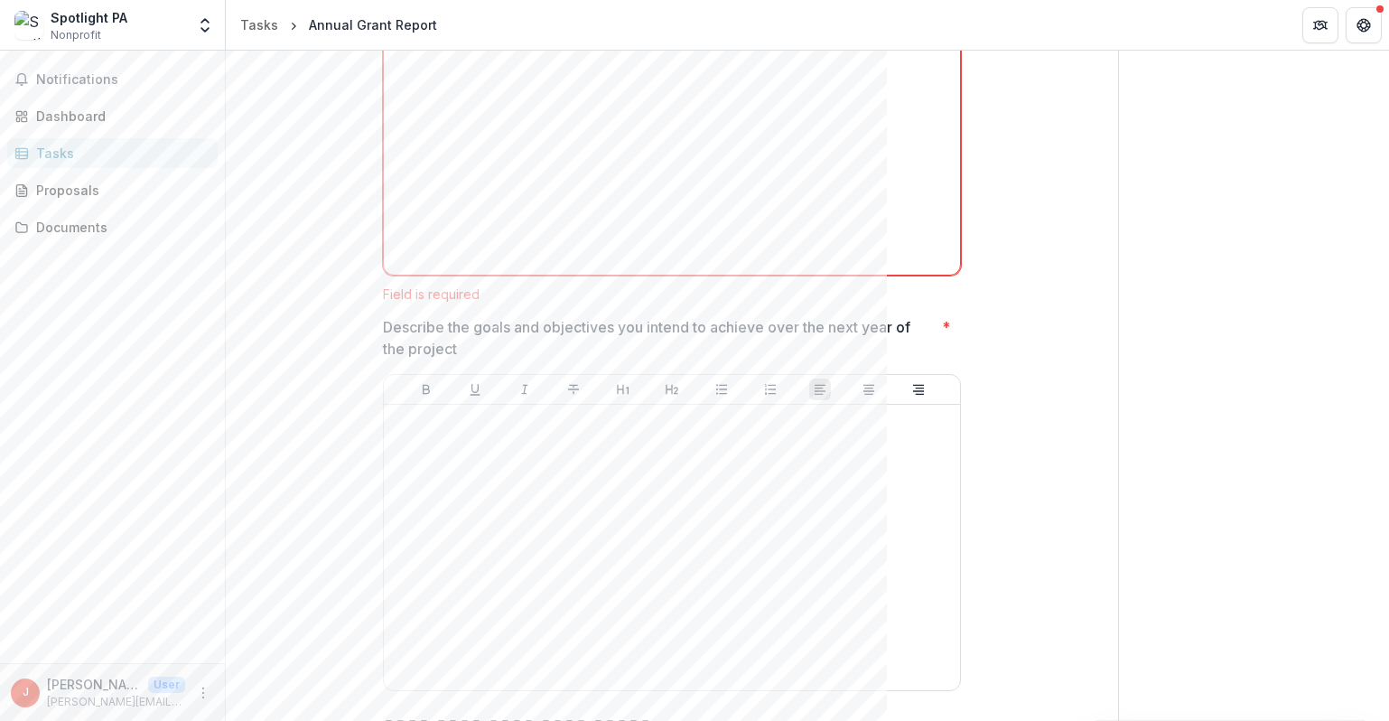
scroll to position [3138, 0]
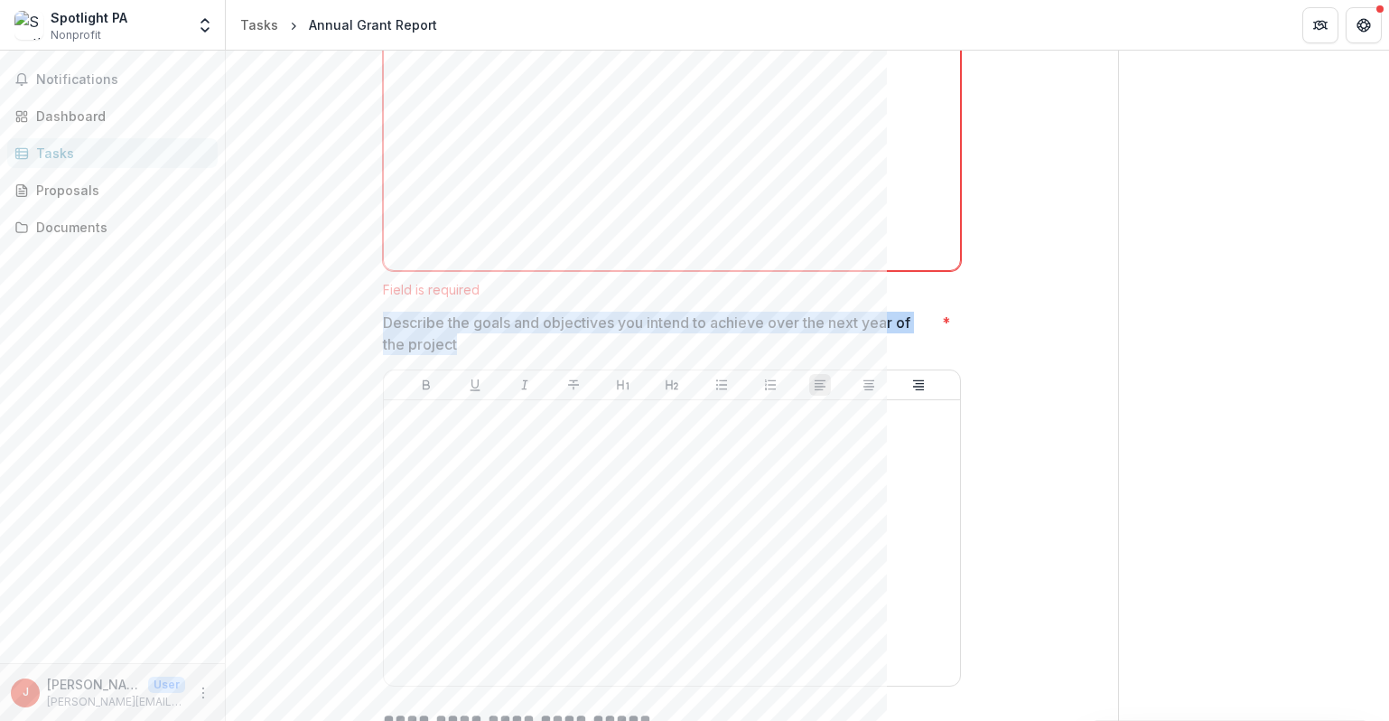
drag, startPoint x: 448, startPoint y: 344, endPoint x: 360, endPoint y: 315, distance: 92.3
click at [360, 315] on div "**********" at bounding box center [672, 20] width 835 height 5942
copy p "Describe the goals and objectives you intend to achieve over the next year of t…"
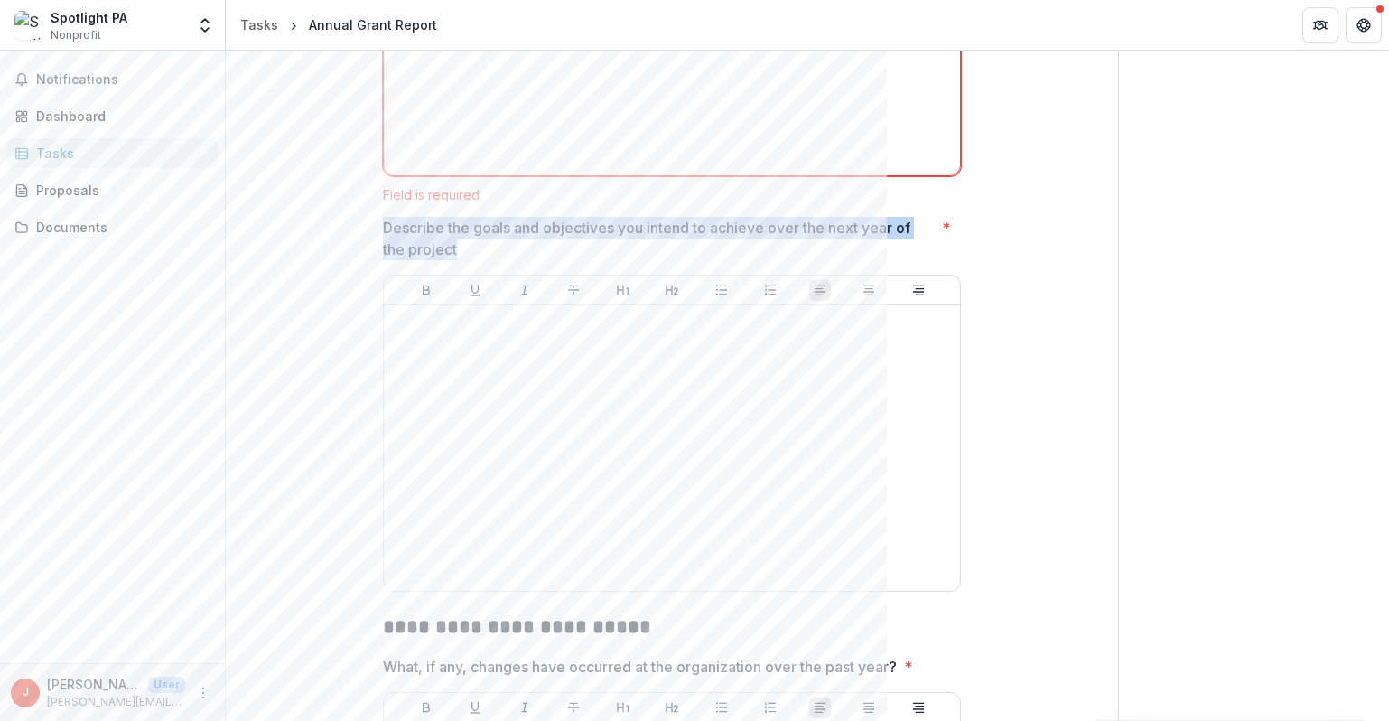
scroll to position [3471, 0]
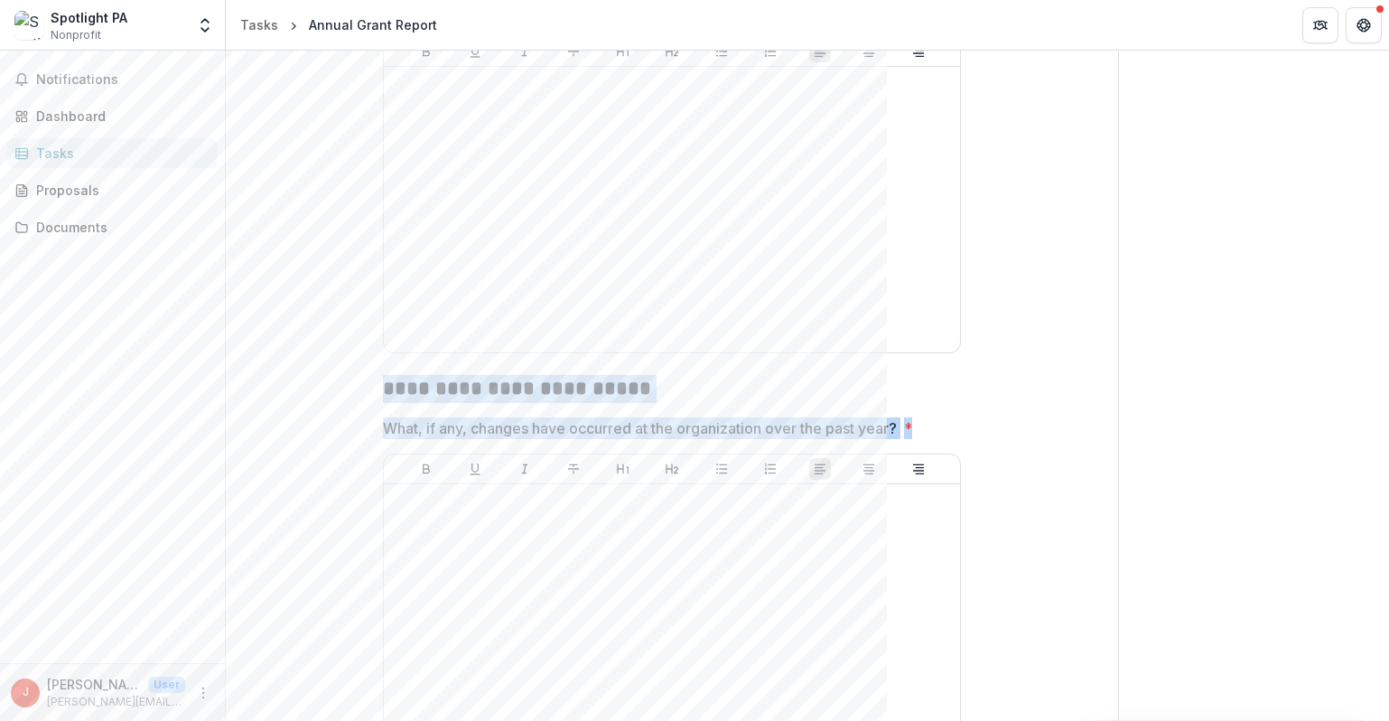
drag, startPoint x: 923, startPoint y: 425, endPoint x: 339, endPoint y: 394, distance: 585.2
copy div "**********"
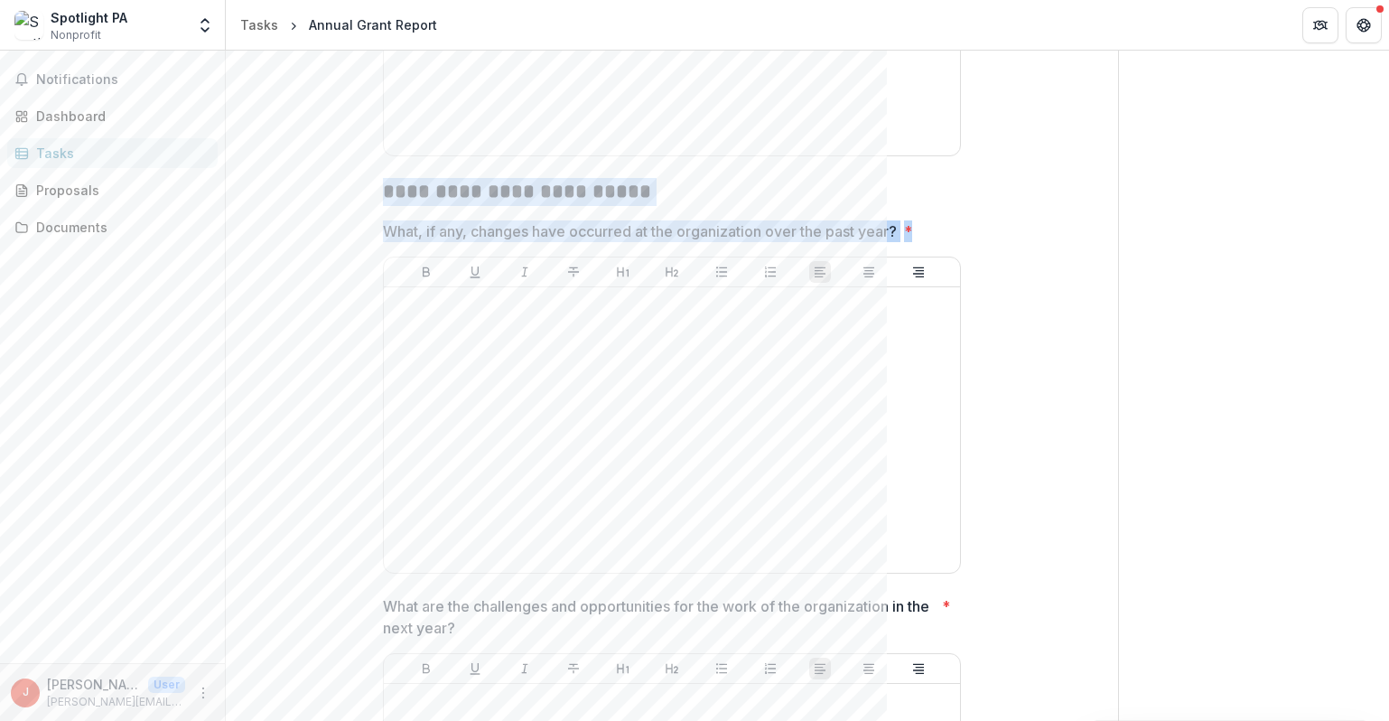
scroll to position [4067, 0]
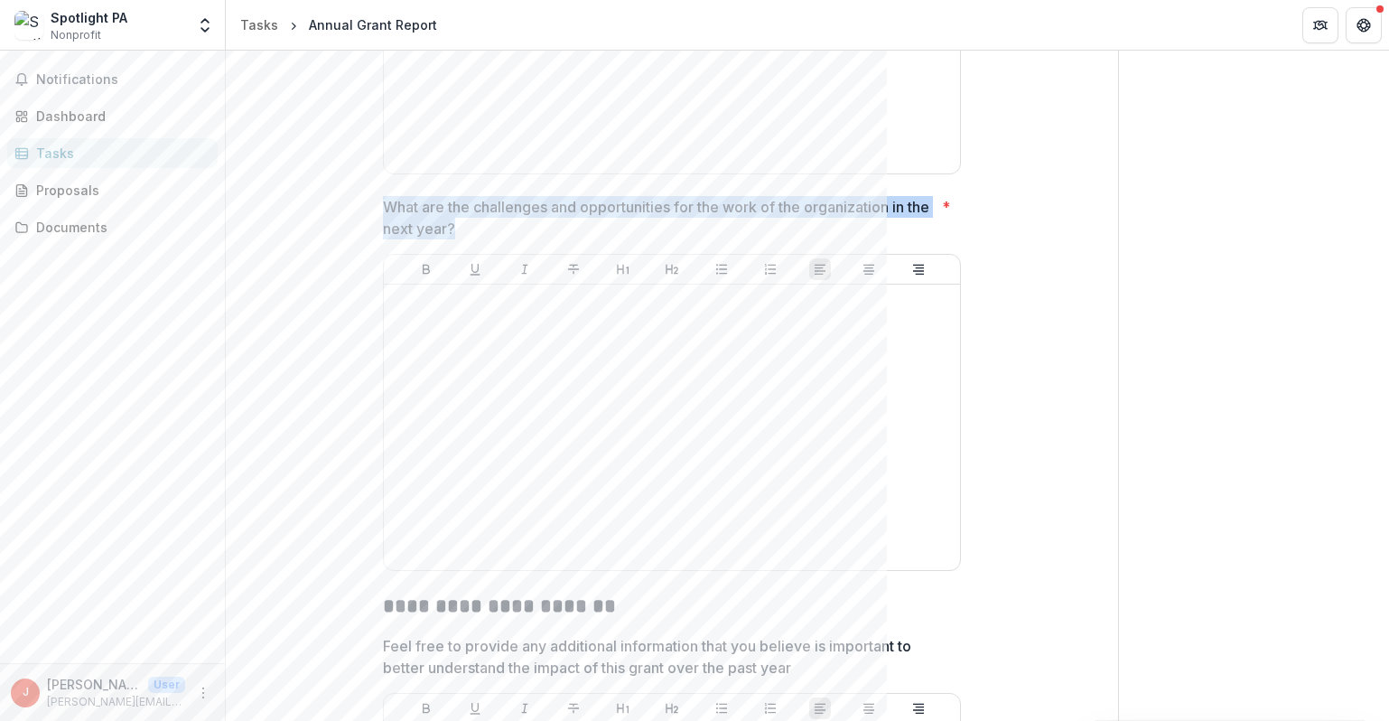
drag, startPoint x: 539, startPoint y: 227, endPoint x: 367, endPoint y: 202, distance: 174.2
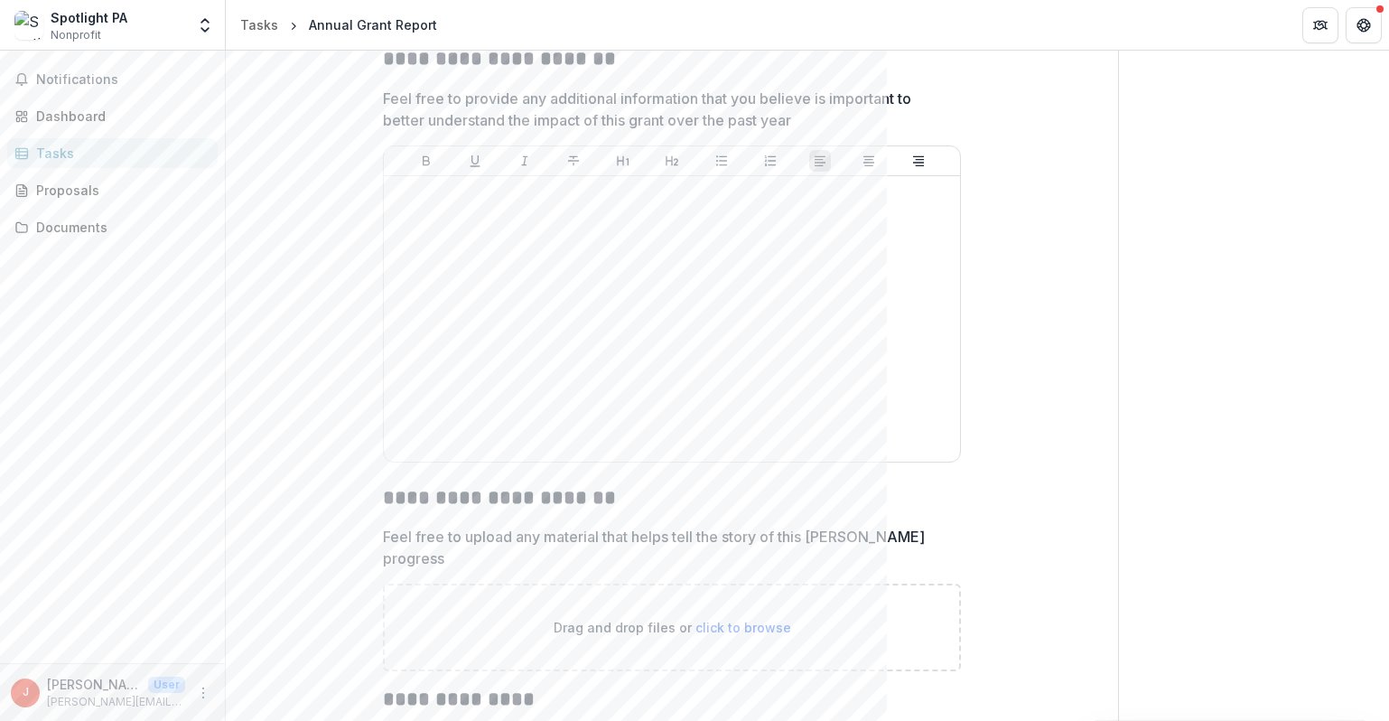
scroll to position [4605, 0]
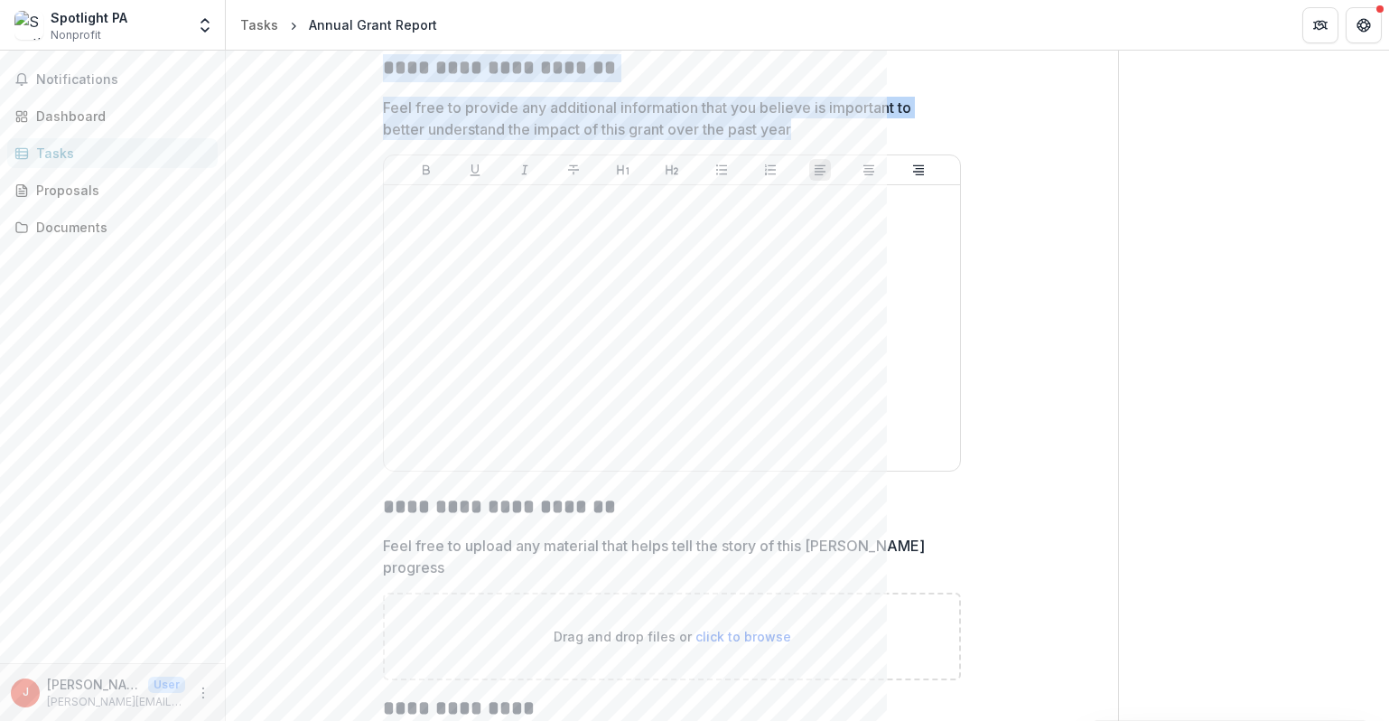
drag, startPoint x: 829, startPoint y: 135, endPoint x: 378, endPoint y: 65, distance: 456.0
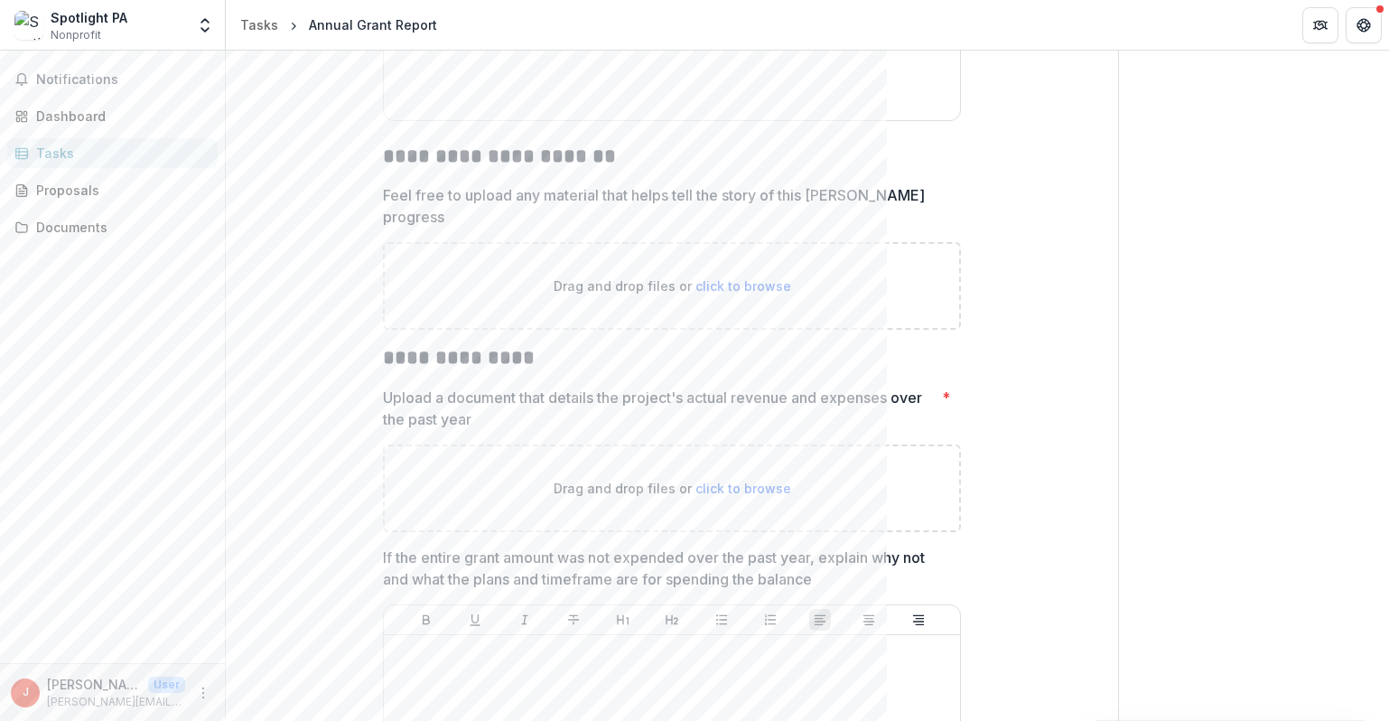
click at [743, 390] on p "Upload a document that details the project's actual revenue and expenses over t…" at bounding box center [659, 408] width 552 height 43
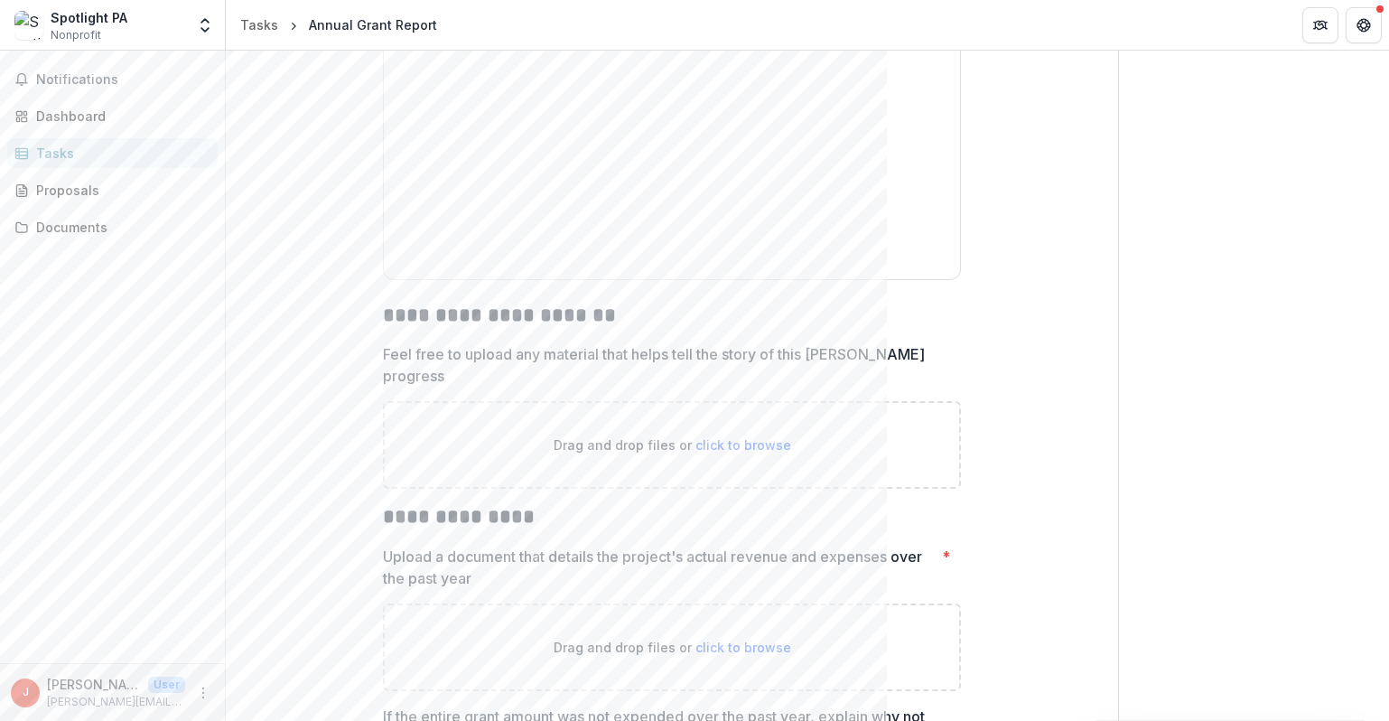
scroll to position [4799, 0]
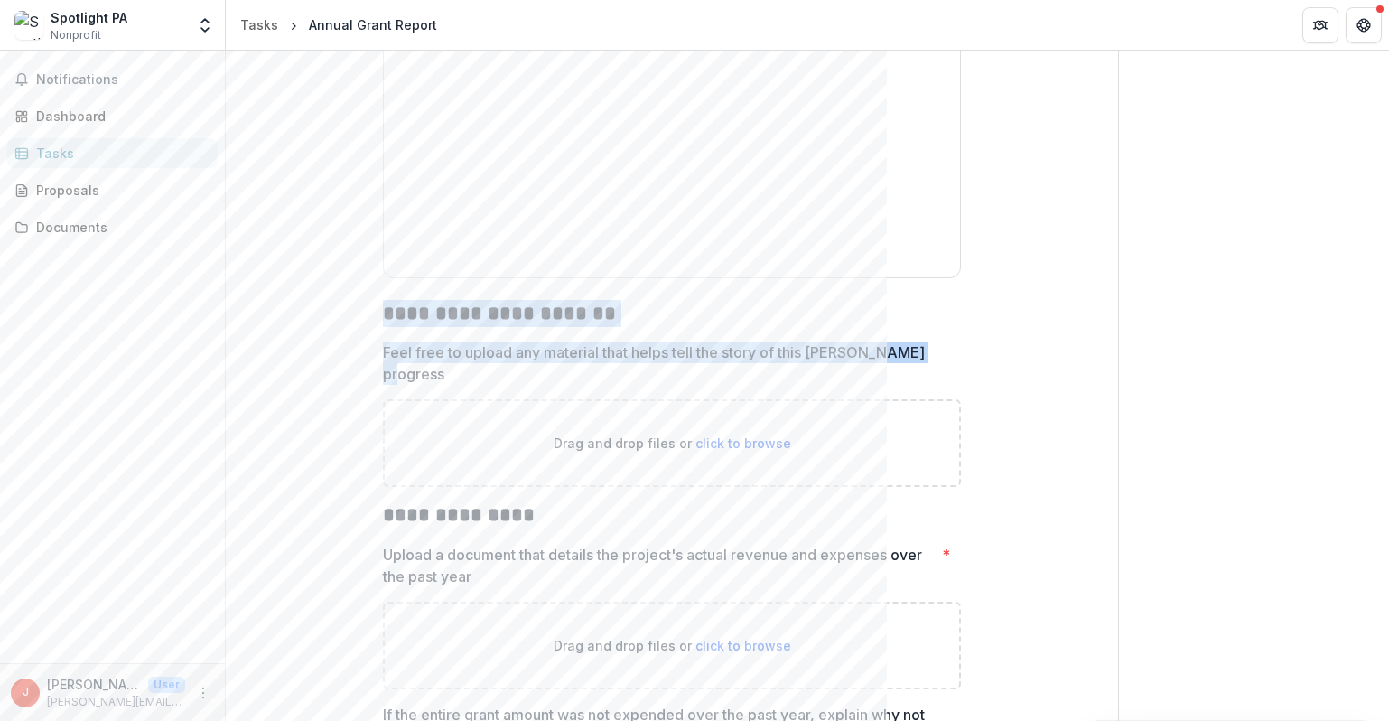
drag, startPoint x: 970, startPoint y: 351, endPoint x: 378, endPoint y: 312, distance: 593.8
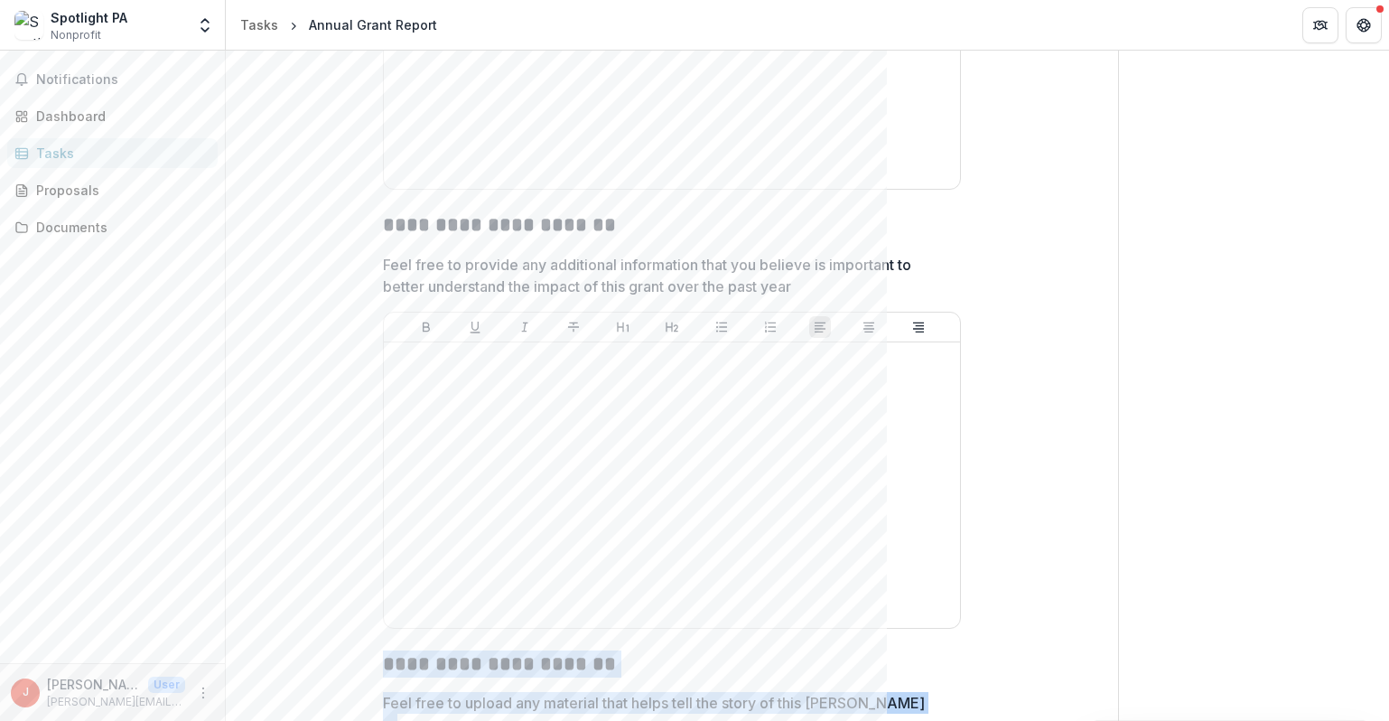
scroll to position [5055, 0]
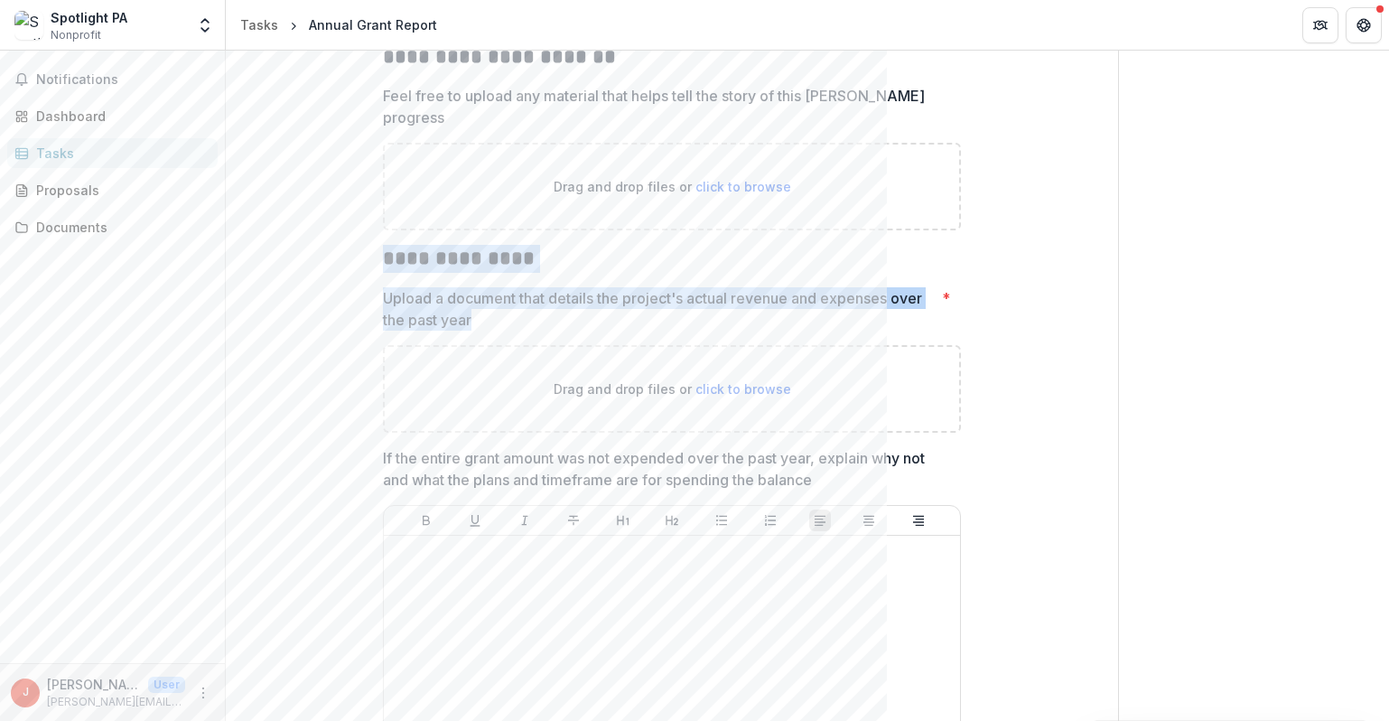
drag, startPoint x: 476, startPoint y: 299, endPoint x: 358, endPoint y: 233, distance: 135.4
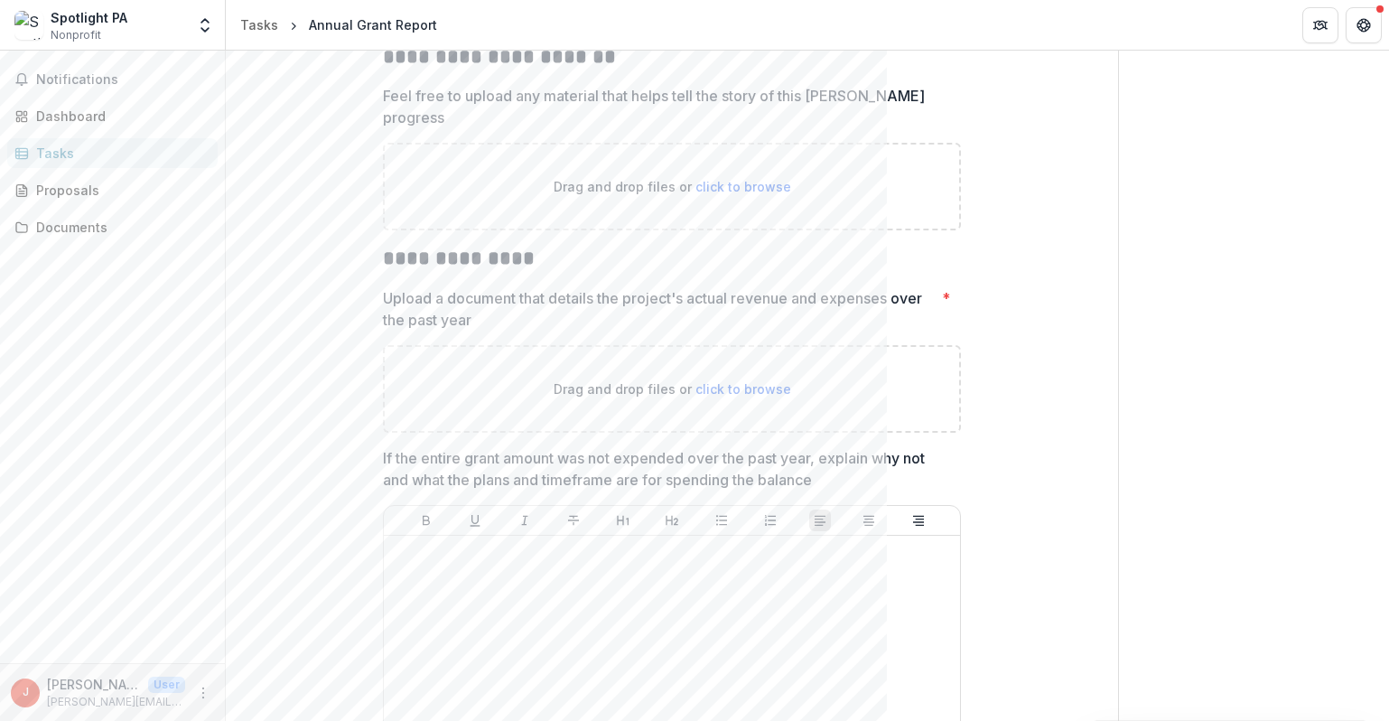
click at [753, 447] on p "If the entire grant amount was not expended over the past year, explain why not…" at bounding box center [666, 468] width 567 height 43
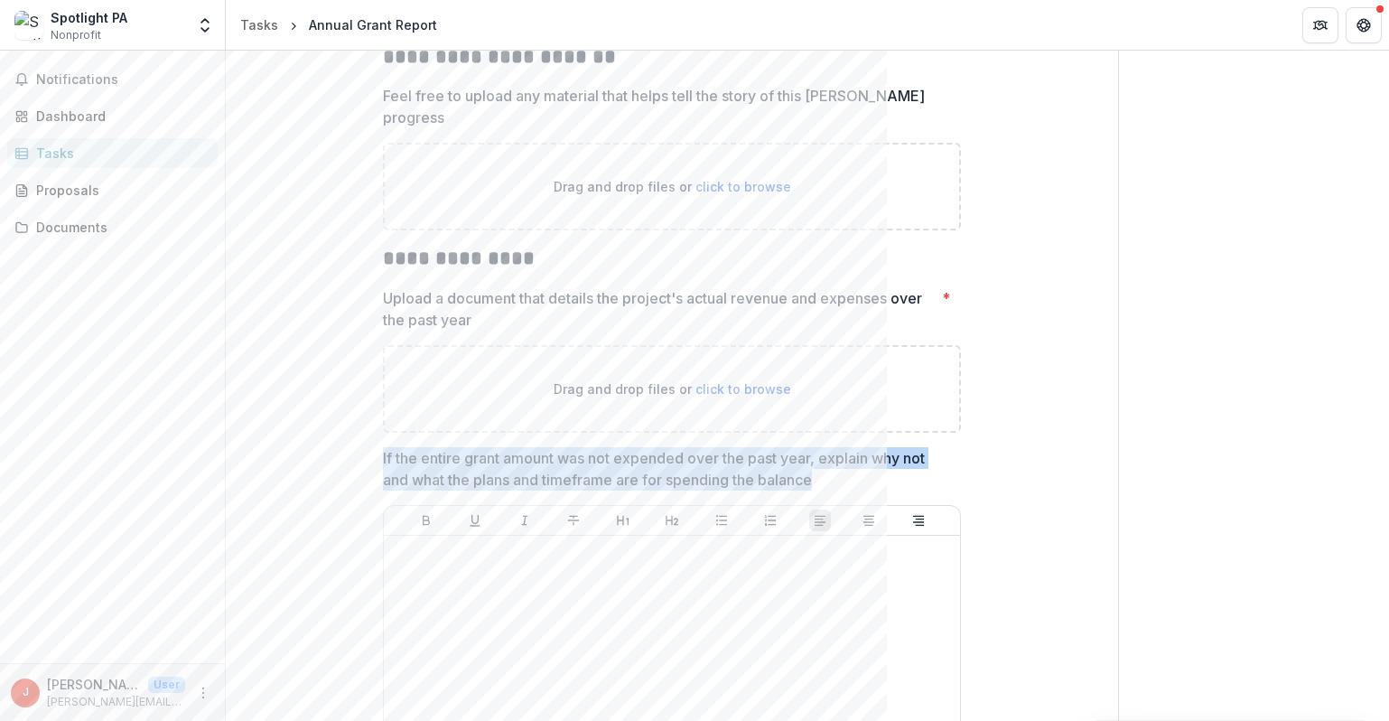
click at [753, 447] on p "If the entire grant amount was not expended over the past year, explain why not…" at bounding box center [666, 468] width 567 height 43
drag, startPoint x: 650, startPoint y: 442, endPoint x: 344, endPoint y: 444, distance: 306.2
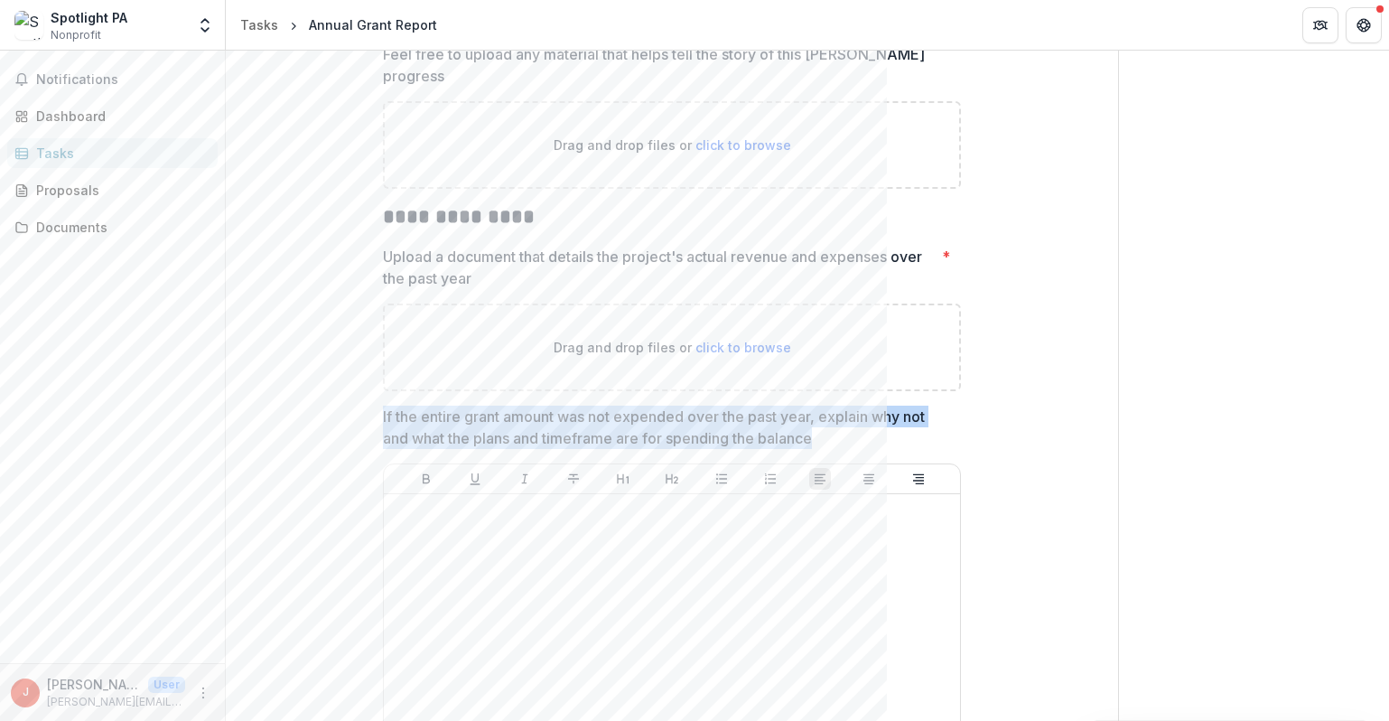
scroll to position [5453, 0]
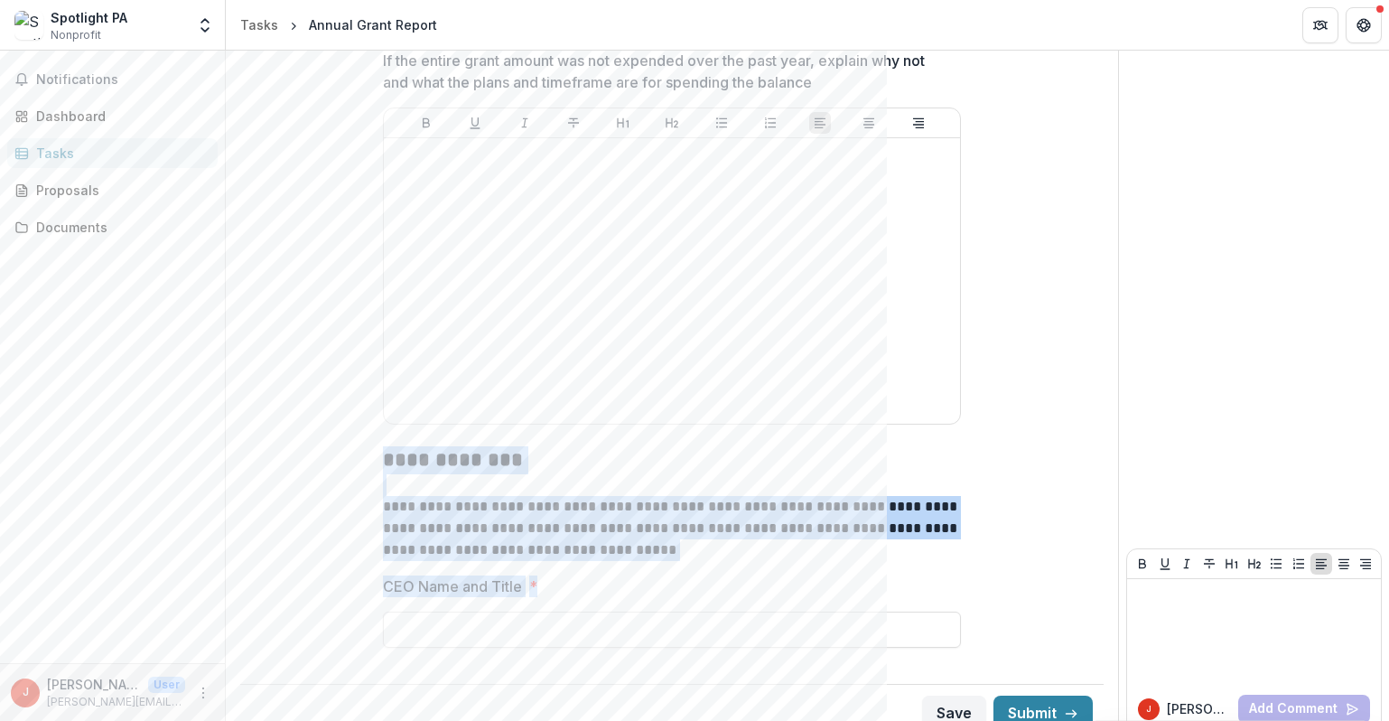
drag, startPoint x: 549, startPoint y: 561, endPoint x: 356, endPoint y: 444, distance: 225.7
